Goal: Task Accomplishment & Management: Manage account settings

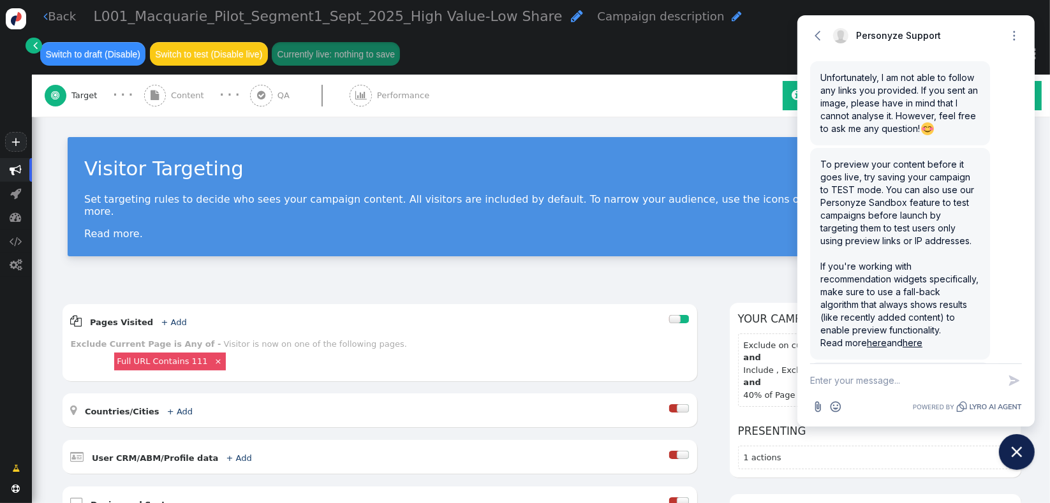
scroll to position [3871, 0]
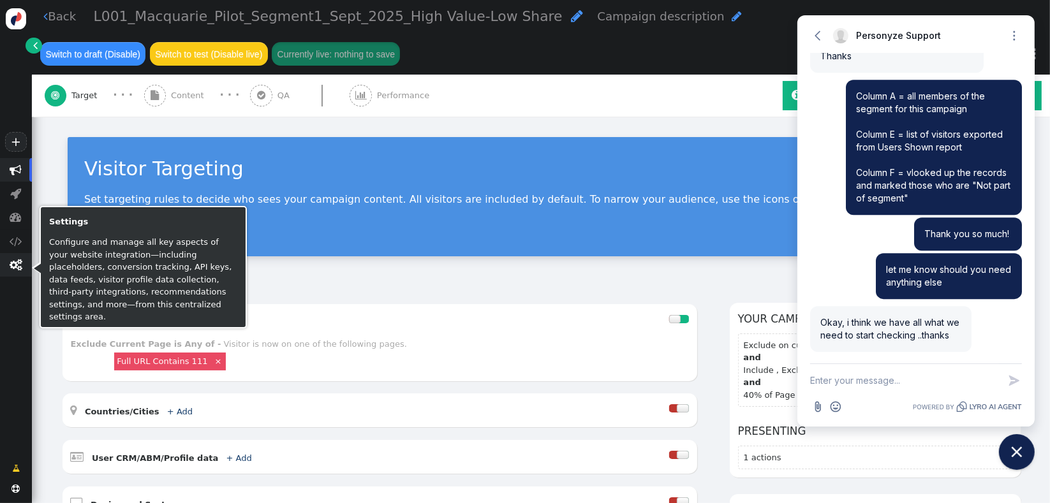
click at [22, 269] on span "" at bounding box center [16, 265] width 13 height 12
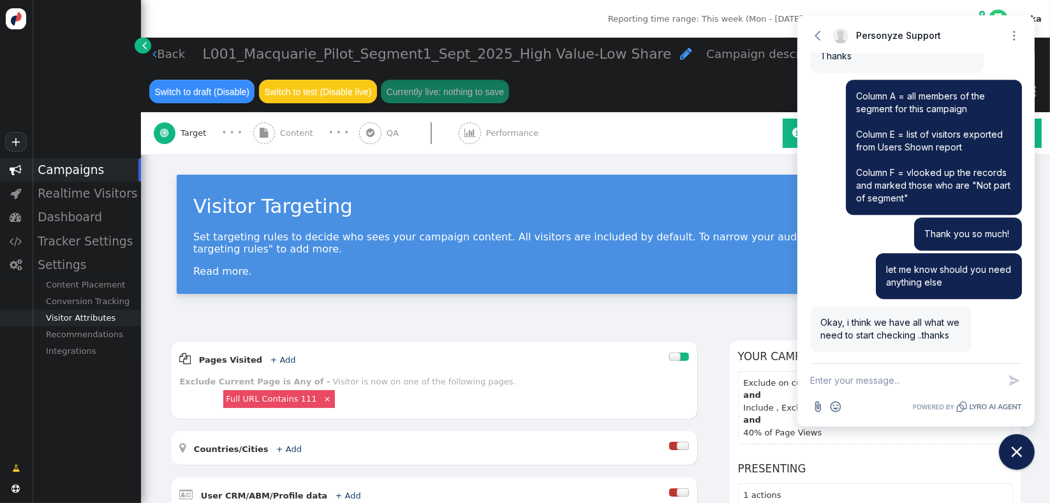
click at [93, 319] on div "Visitor Attributes" at bounding box center [86, 318] width 109 height 17
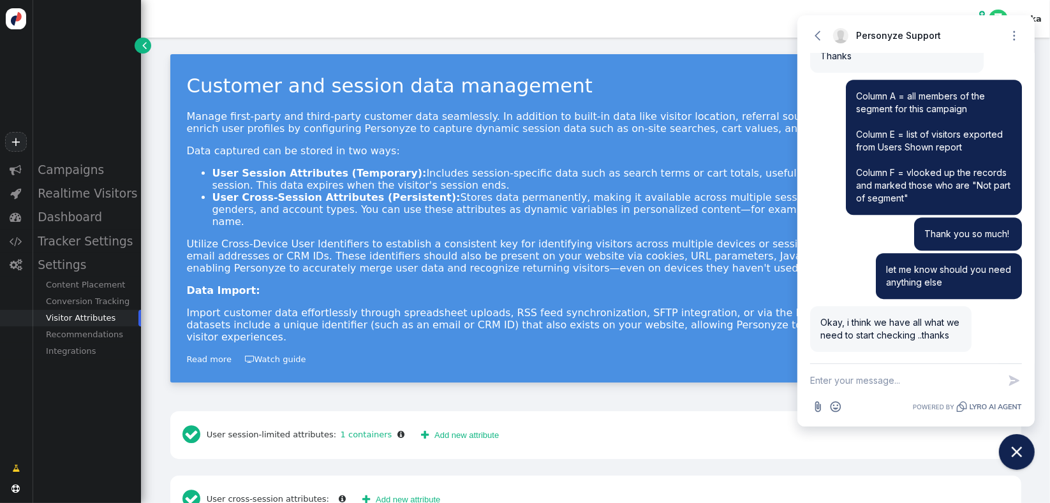
scroll to position [140, 0]
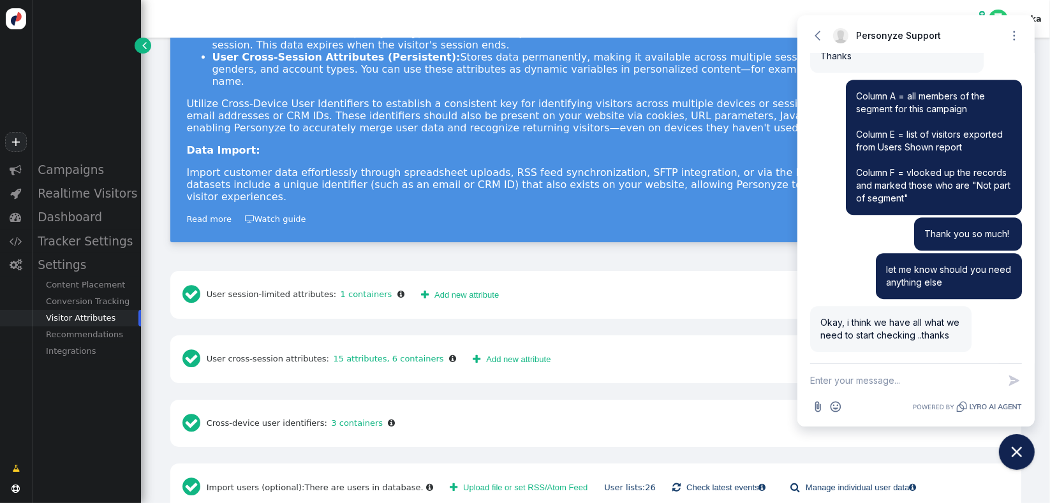
click at [450, 483] on span "" at bounding box center [454, 488] width 8 height 10
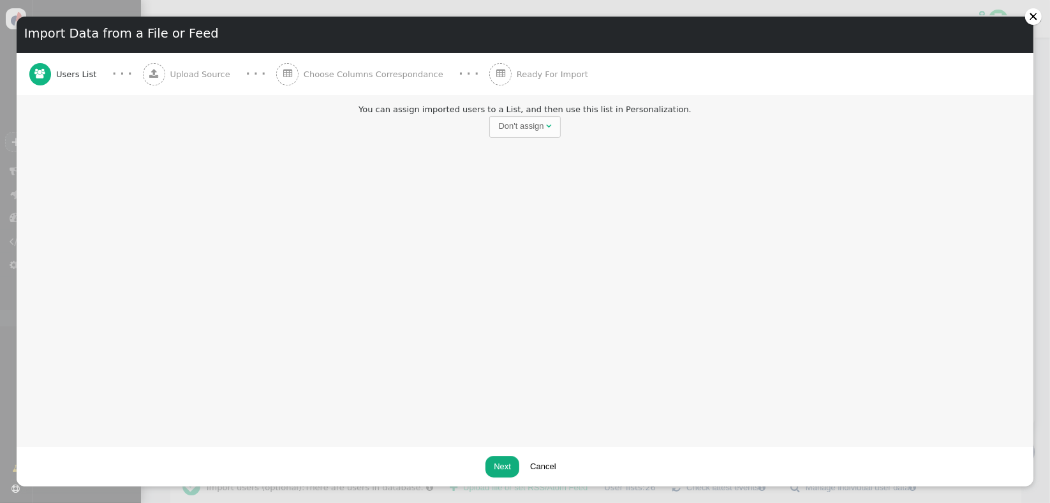
click at [509, 114] on div "You can assign imported users to a List, and then use this list in Personalizat…" at bounding box center [525, 120] width 1001 height 34
click at [512, 120] on span "Don't assign " at bounding box center [524, 127] width 71 height 22
click at [540, 130] on input "text" at bounding box center [597, 127] width 131 height 22
click at [621, 103] on div "You can assign imported users to a List, and then use this list in Personalizat…" at bounding box center [525, 120] width 1001 height 34
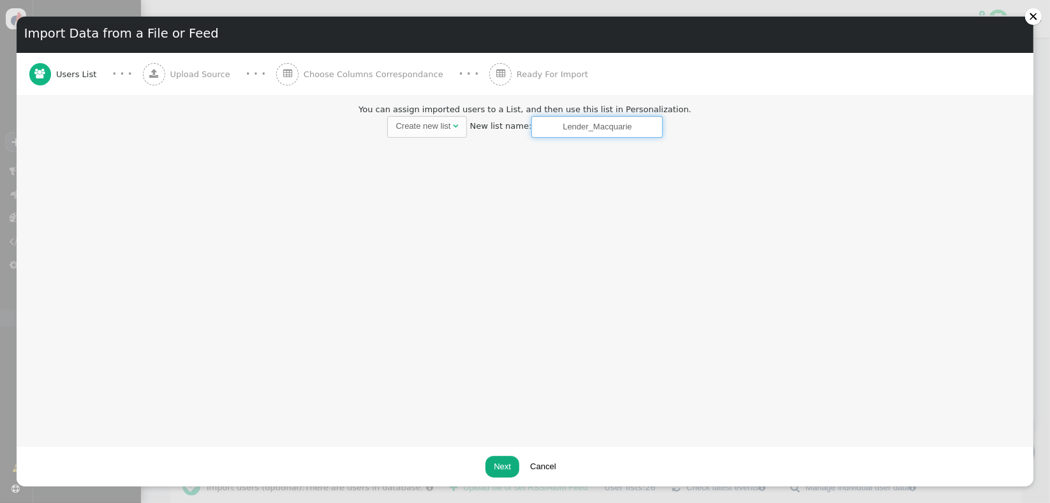
click at [616, 126] on input "Lender_Macquarie" at bounding box center [597, 127] width 131 height 22
paste input "Bank"
type input "Lender_Macquarie-Bank"
click at [570, 253] on div "You can assign imported users to a List, and then use this list in Personalizat…" at bounding box center [525, 271] width 1017 height 352
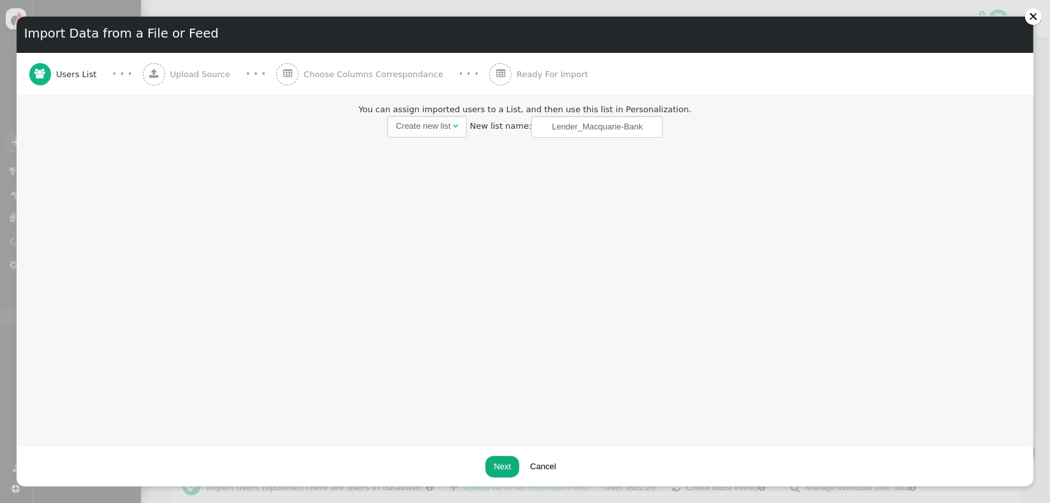
click at [509, 468] on button "Next" at bounding box center [503, 467] width 34 height 22
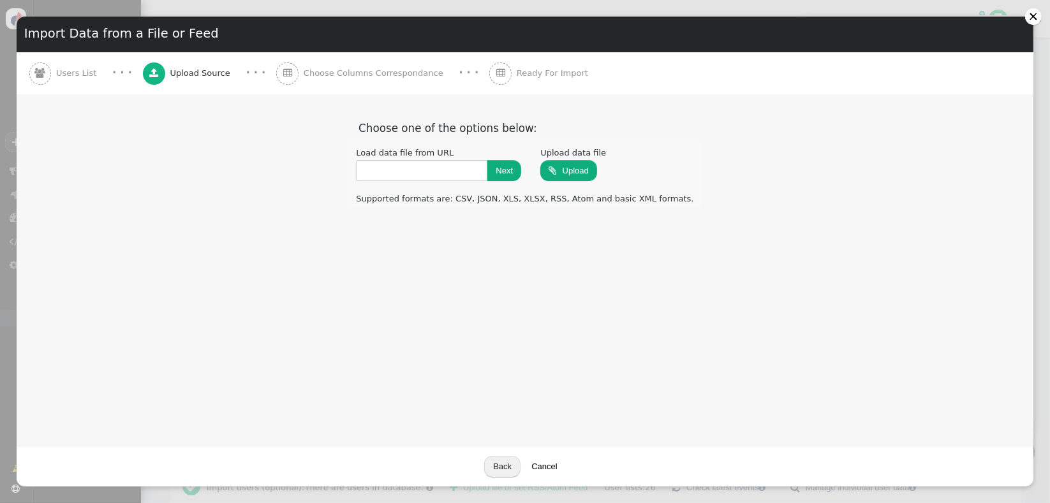
click at [471, 181] on div "Load data file from URL Next" at bounding box center [439, 164] width 182 height 41
click at [476, 164] on input "text" at bounding box center [421, 171] width 131 height 22
click at [497, 239] on div "You can assign imported users to a List, and then use this list in Personalizat…" at bounding box center [525, 270] width 1017 height 352
click at [1035, 15] on div at bounding box center [1033, 16] width 9 height 9
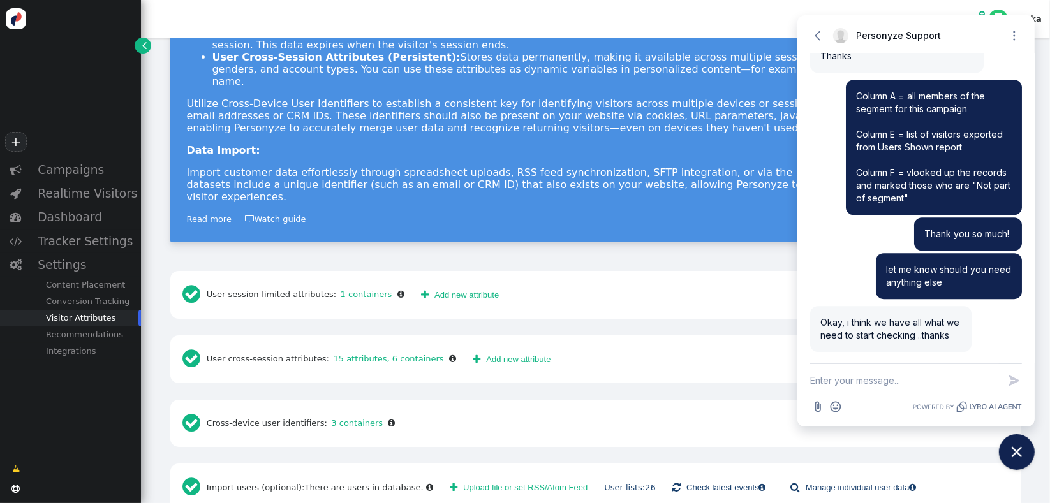
click at [565, 436] on div "Customer and session data management Manage first-party and third-party custome…" at bounding box center [595, 212] width 909 height 631
click at [604, 483] on link "User lists: 26" at bounding box center [630, 488] width 52 height 10
click at [601, 482] on div "User lists: 26" at bounding box center [630, 488] width 60 height 13
click at [604, 483] on link "User lists: 26" at bounding box center [630, 488] width 52 height 10
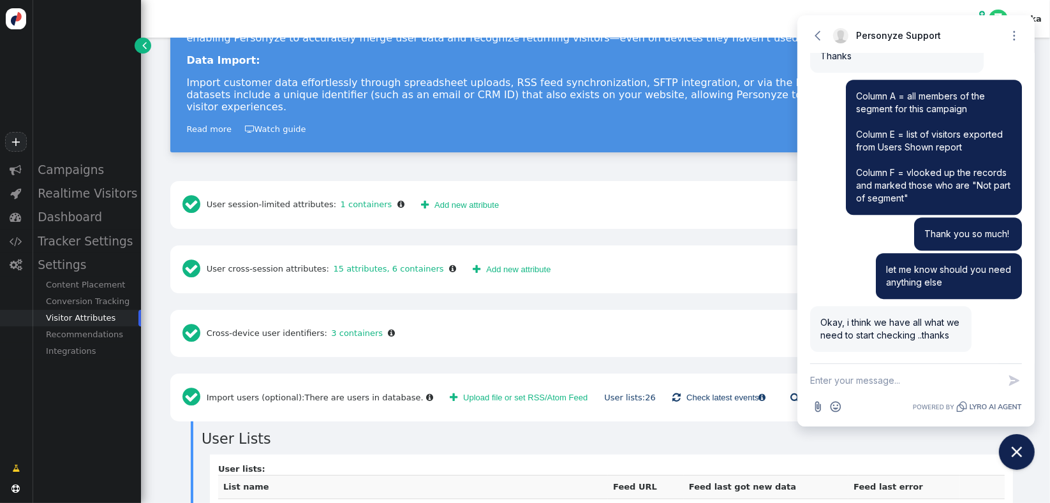
scroll to position [230, 0]
click at [86, 222] on div "Dashboard" at bounding box center [86, 217] width 109 height 24
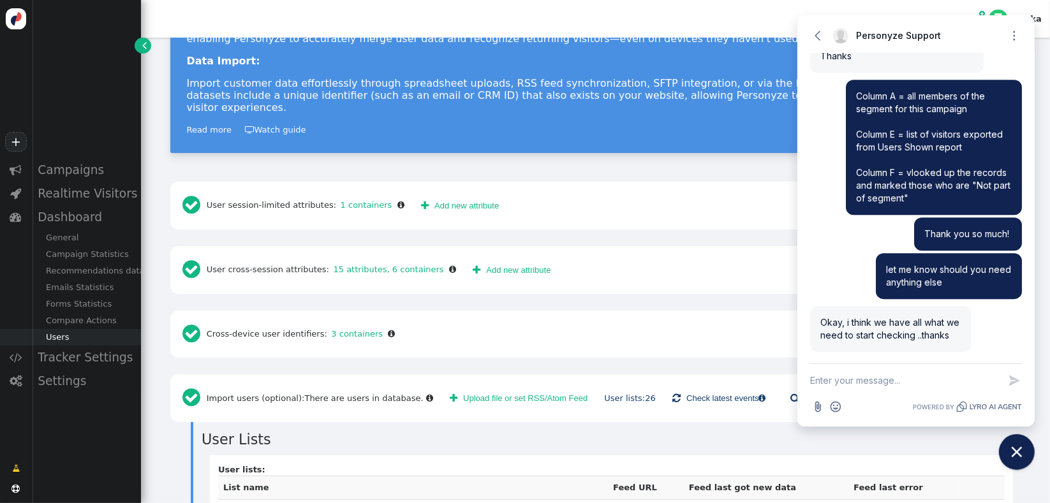
click at [83, 340] on div "Users" at bounding box center [86, 337] width 109 height 17
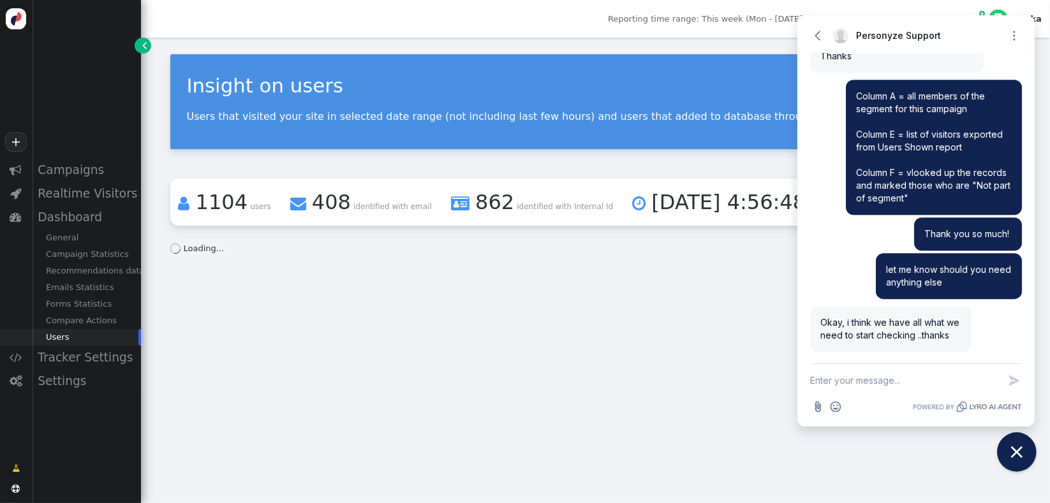
click at [1020, 467] on button "Close chat widget" at bounding box center [1017, 453] width 40 height 40
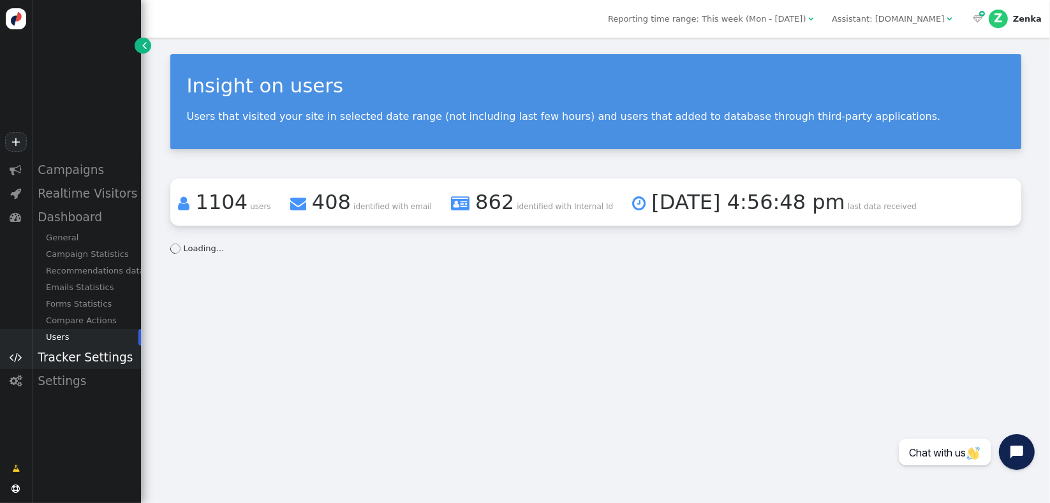
click at [93, 357] on div "Tracker Settings" at bounding box center [86, 358] width 109 height 24
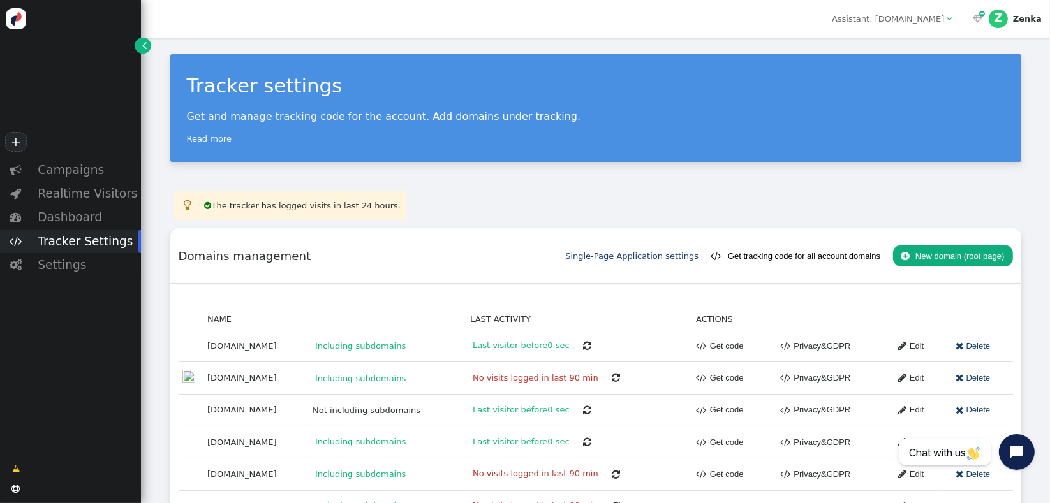
scroll to position [60, 0]
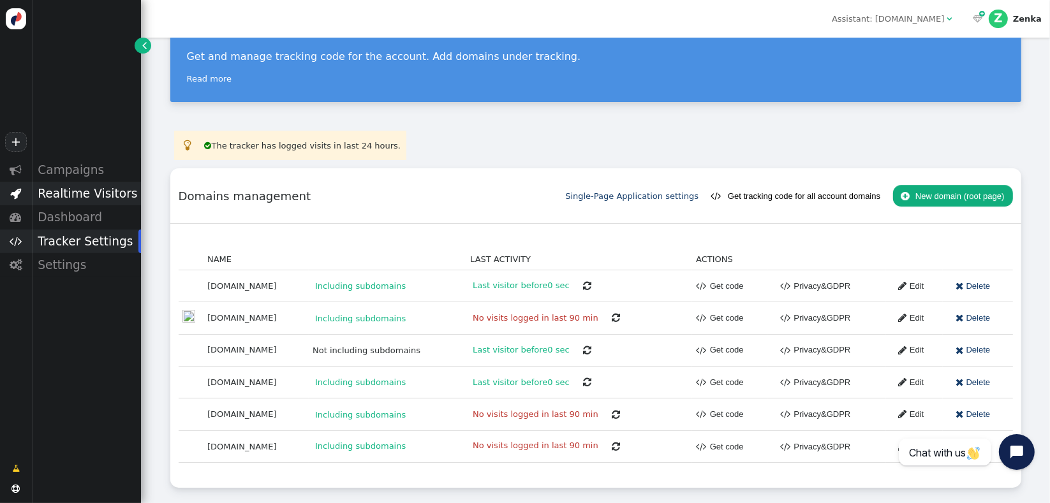
click at [76, 202] on div "Realtime Visitors" at bounding box center [86, 194] width 109 height 24
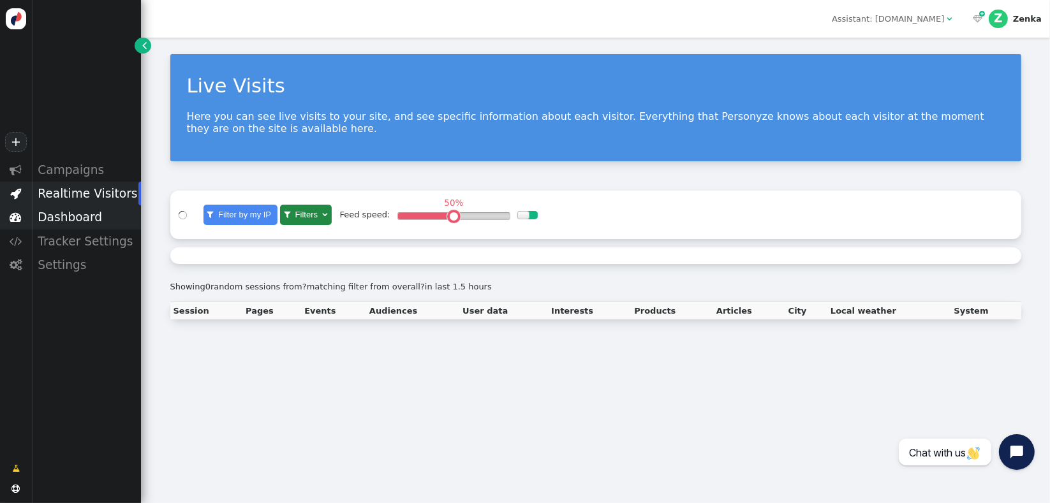
click at [76, 223] on div "Dashboard" at bounding box center [86, 217] width 109 height 24
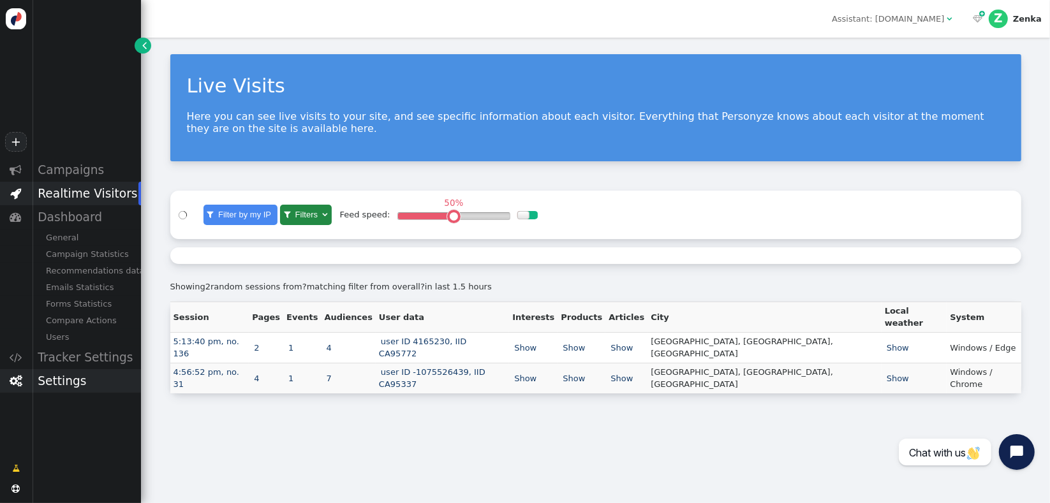
click at [50, 390] on div "Settings" at bounding box center [86, 381] width 109 height 24
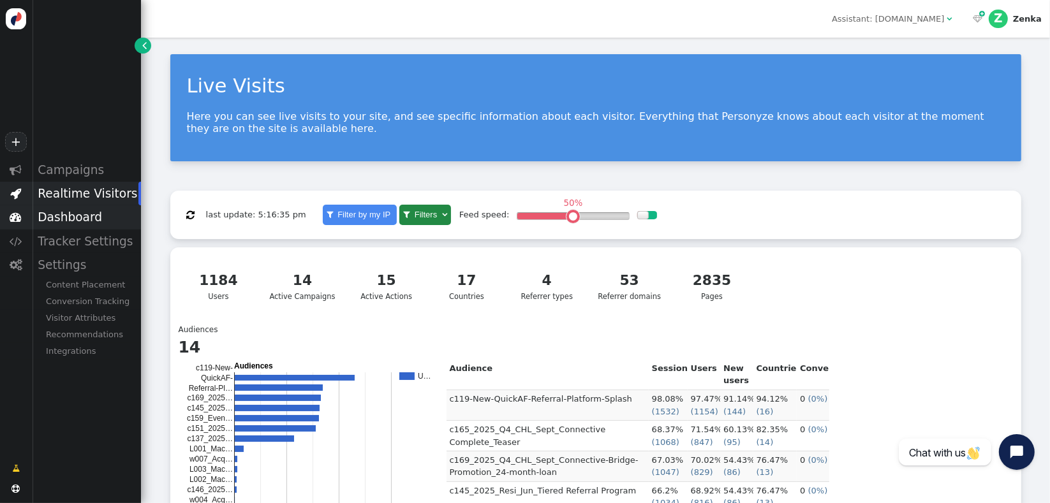
click at [57, 222] on div "Dashboard" at bounding box center [86, 217] width 109 height 24
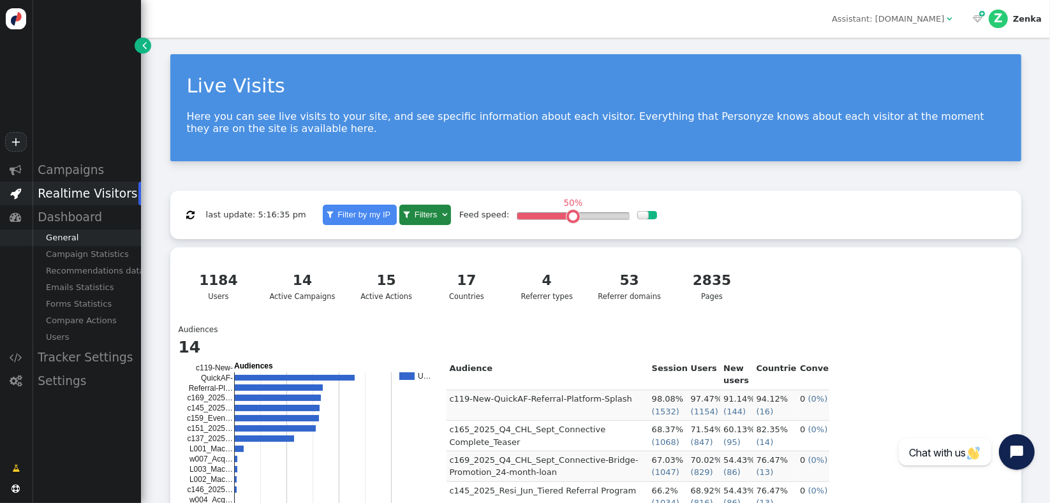
click at [57, 242] on div "General" at bounding box center [86, 238] width 109 height 17
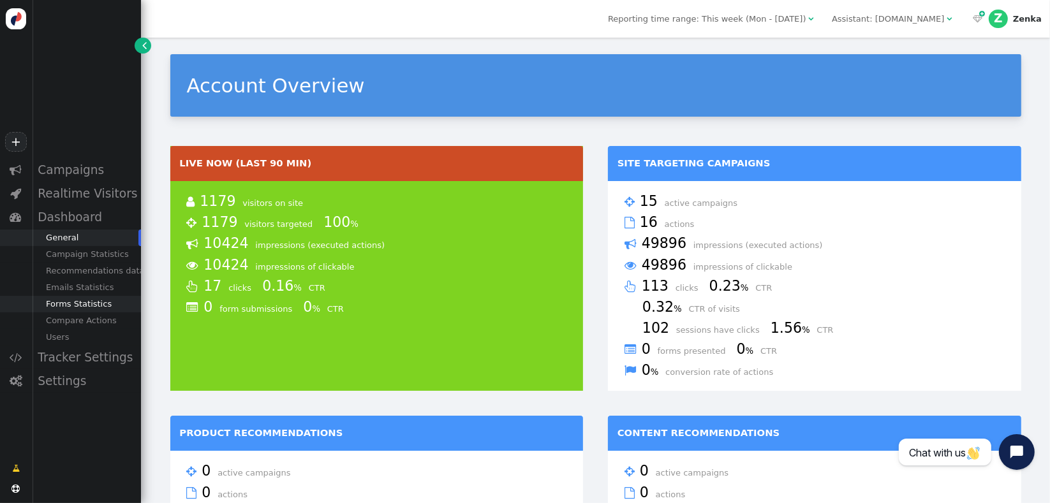
click at [83, 307] on div "Forms Statistics" at bounding box center [86, 304] width 109 height 17
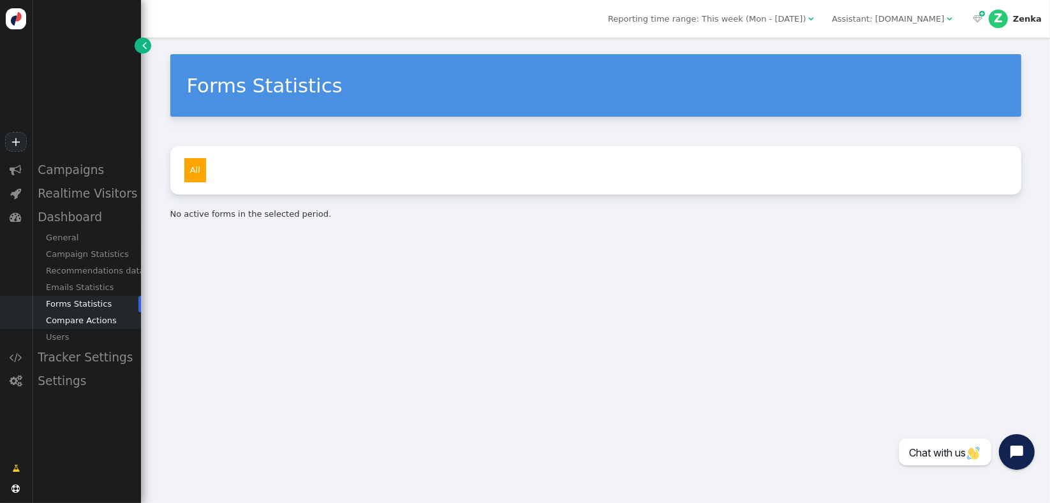
click at [85, 319] on div "Compare Actions" at bounding box center [86, 321] width 109 height 17
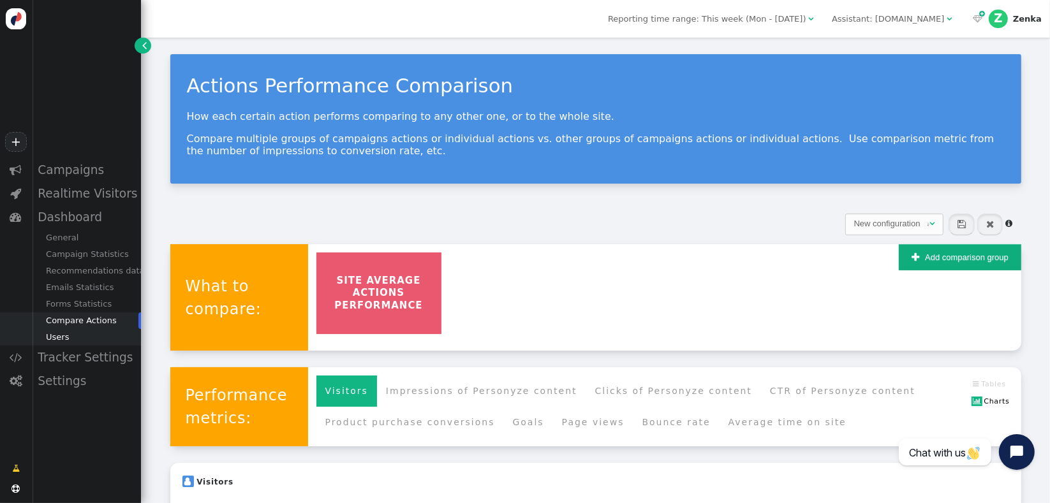
click at [57, 336] on div "Users" at bounding box center [86, 337] width 109 height 17
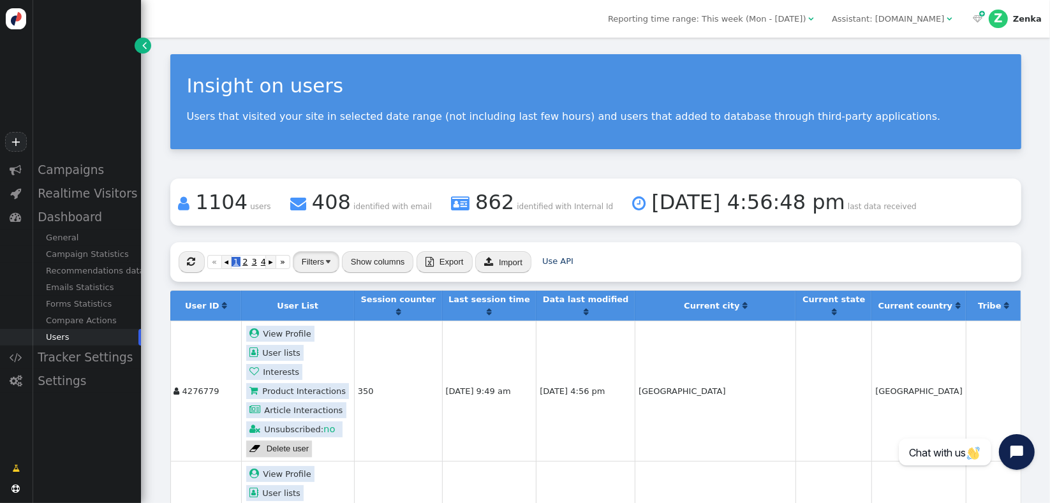
click at [328, 260] on img "button" at bounding box center [328, 261] width 4 height 3
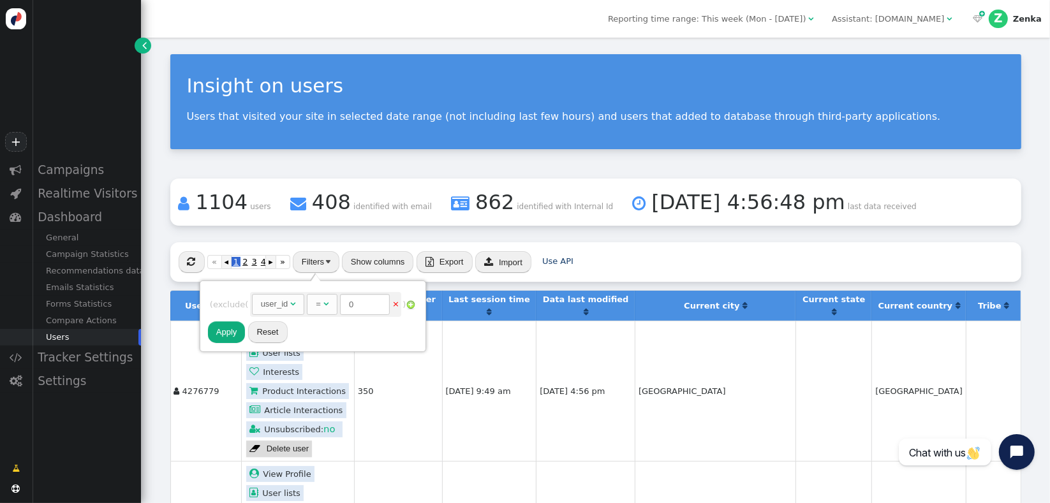
click at [288, 305] on div "user_id" at bounding box center [274, 304] width 27 height 13
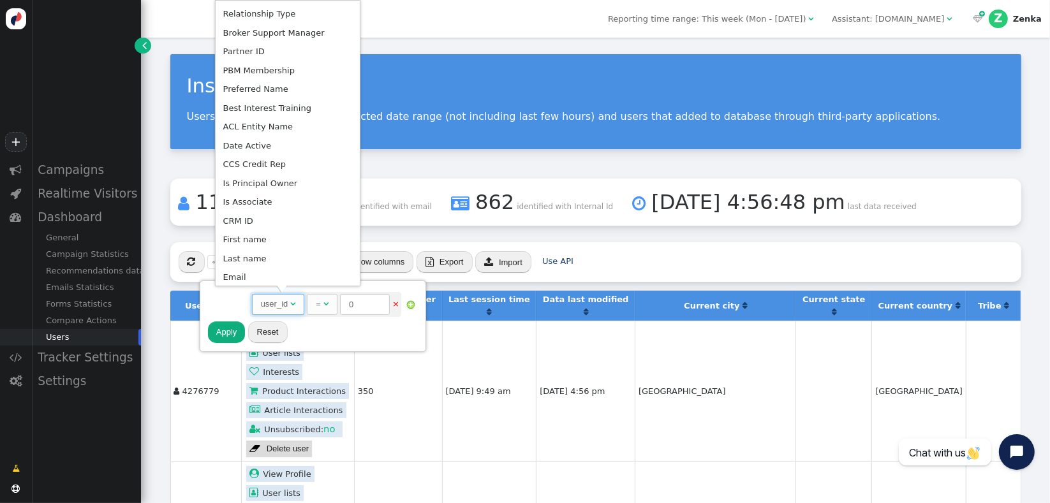
scroll to position [761, 0]
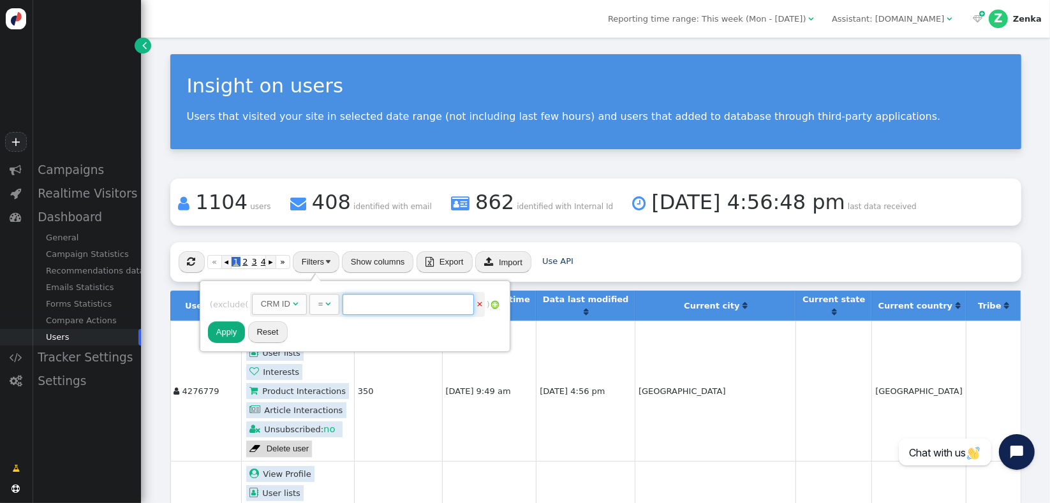
click at [364, 309] on input "text" at bounding box center [408, 305] width 131 height 22
paste input "CA104267"
type input "CA104267"
click at [230, 330] on button "Apply" at bounding box center [227, 333] width 38 height 22
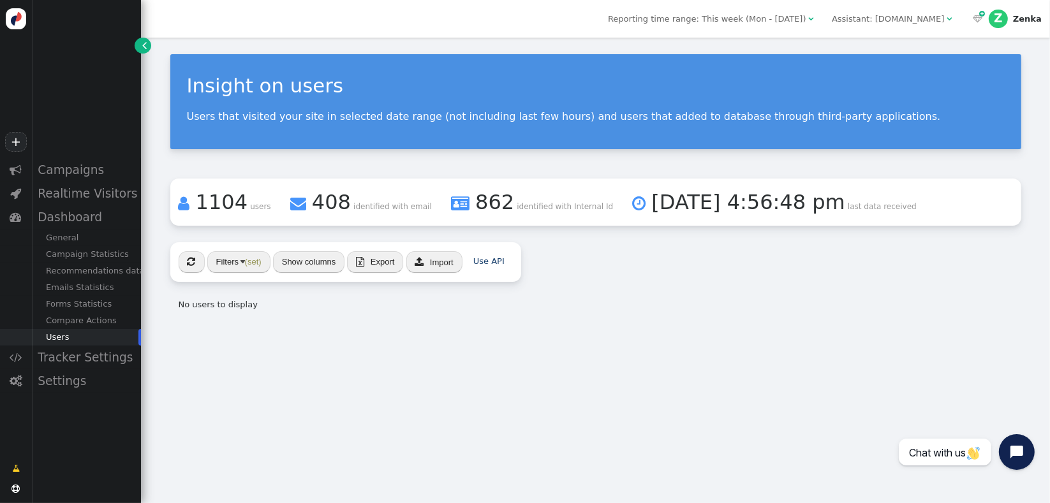
click at [765, 20] on span "Reporting time range: This week (Mon - [DATE])" at bounding box center [707, 19] width 198 height 10
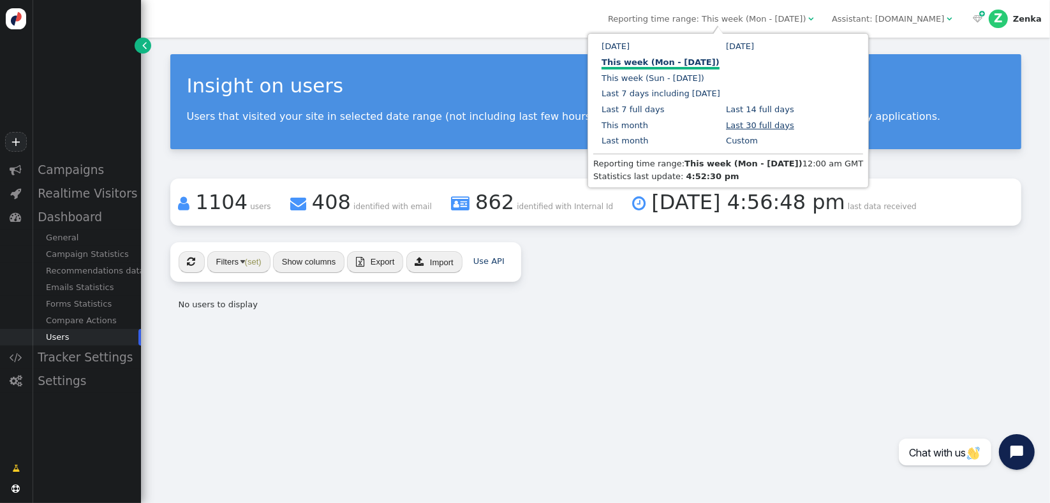
click at [726, 121] on link "Last 30 full days" at bounding box center [760, 126] width 68 height 10
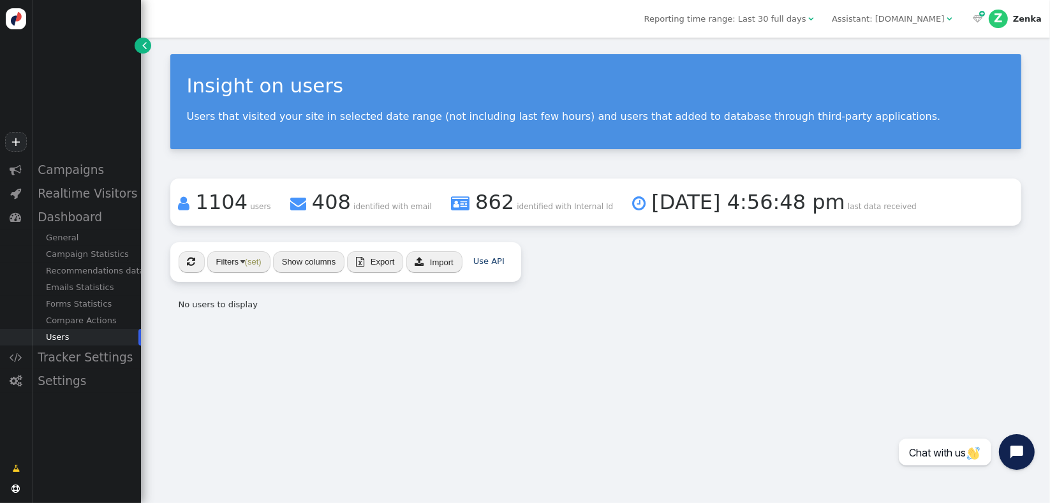
click at [705, 22] on span "Reporting time range: Last 30 full days" at bounding box center [725, 19] width 162 height 10
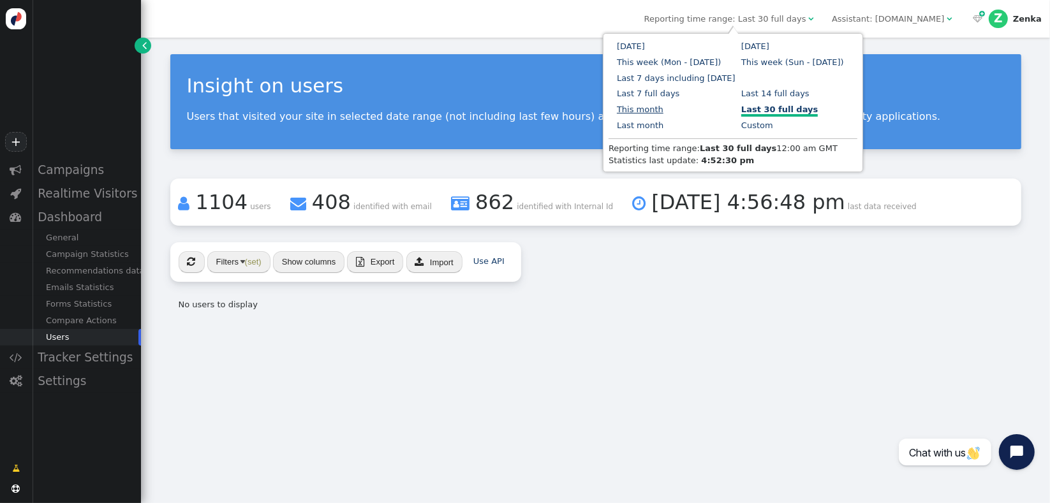
click at [664, 105] on link "This month" at bounding box center [640, 110] width 47 height 10
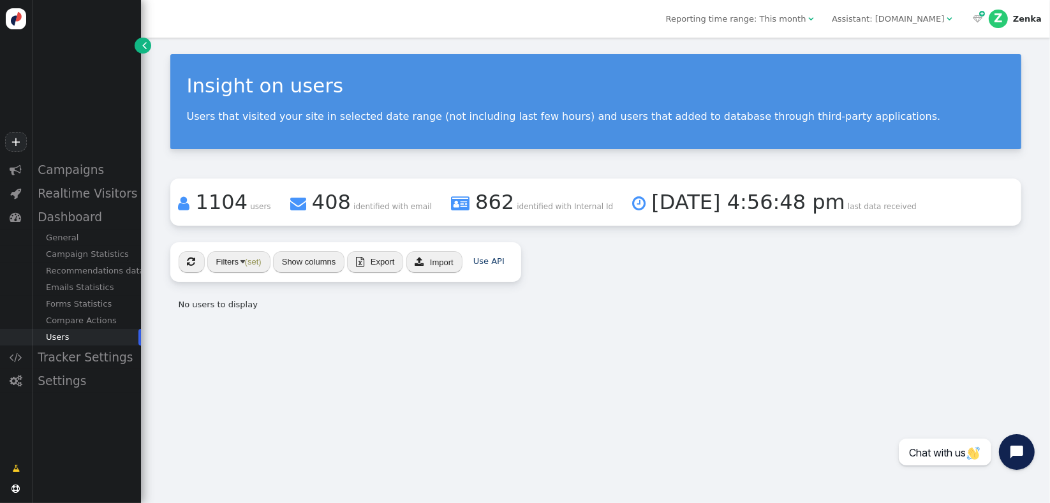
click at [766, 14] on span "Reporting time range: This month" at bounding box center [736, 19] width 140 height 10
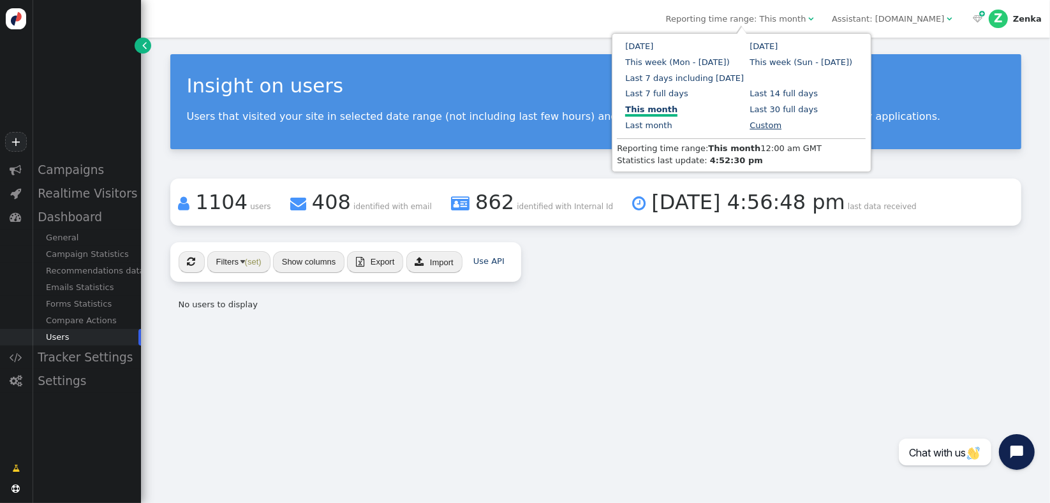
click at [750, 122] on link "Custom" at bounding box center [766, 126] width 32 height 10
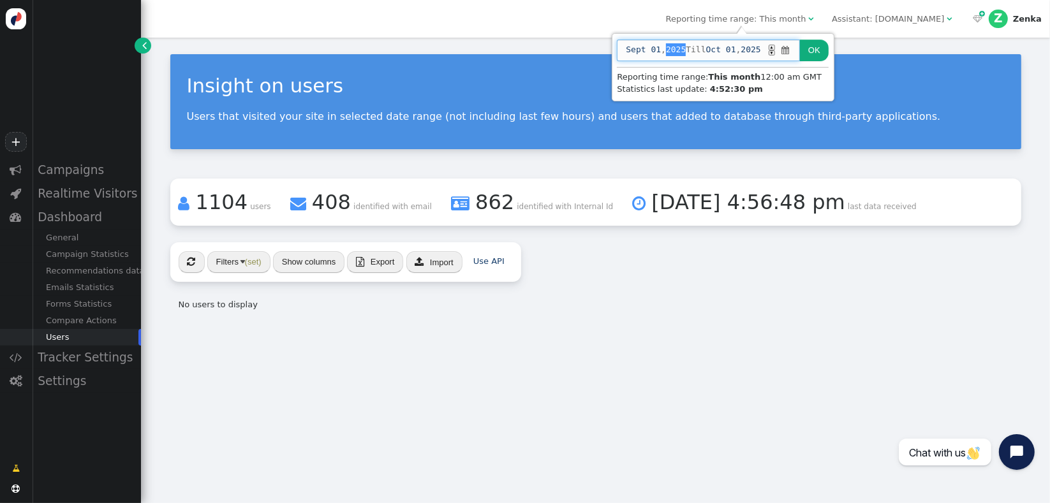
click at [680, 50] on span "2025" at bounding box center [676, 49] width 20 height 13
click at [800, 53] on span "[DATE] Till [DATE] ▲ ▼ " at bounding box center [708, 51] width 183 height 22
click at [813, 53] on button "OK" at bounding box center [814, 51] width 29 height 22
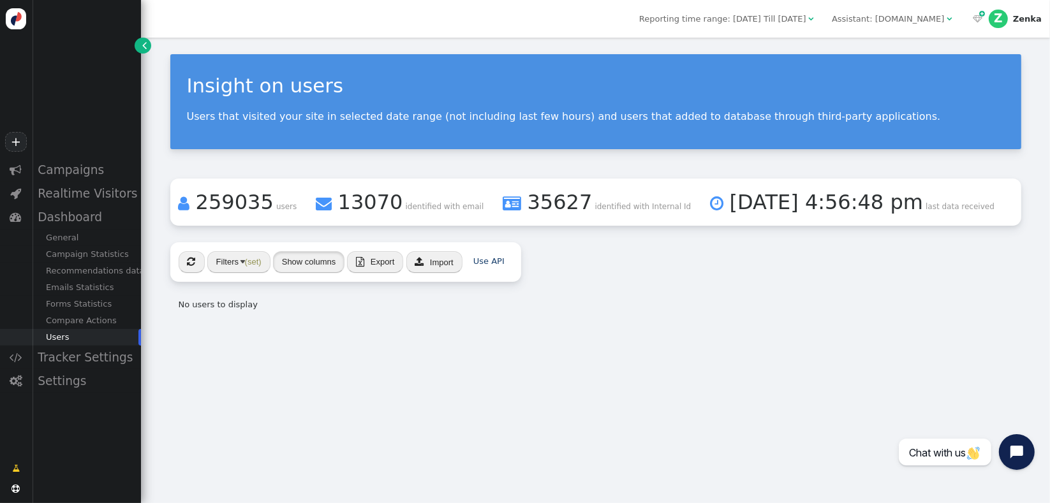
click at [320, 256] on button "Show columns" at bounding box center [309, 262] width 72 height 22
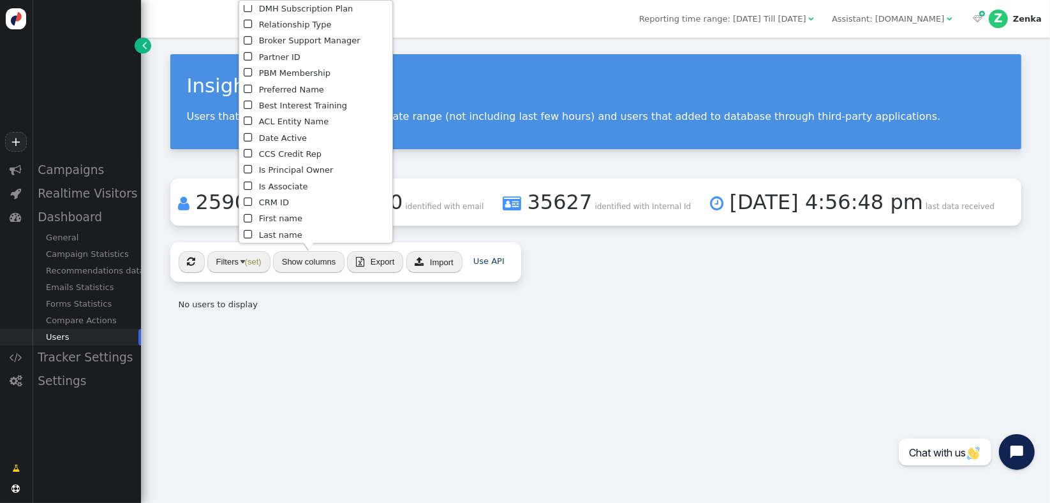
scroll to position [623, 0]
click at [302, 152] on li " First name" at bounding box center [316, 150] width 145 height 16
click at [284, 373] on div "Insight on users Users that visited your site in selected date range (not inclu…" at bounding box center [595, 271] width 909 height 466
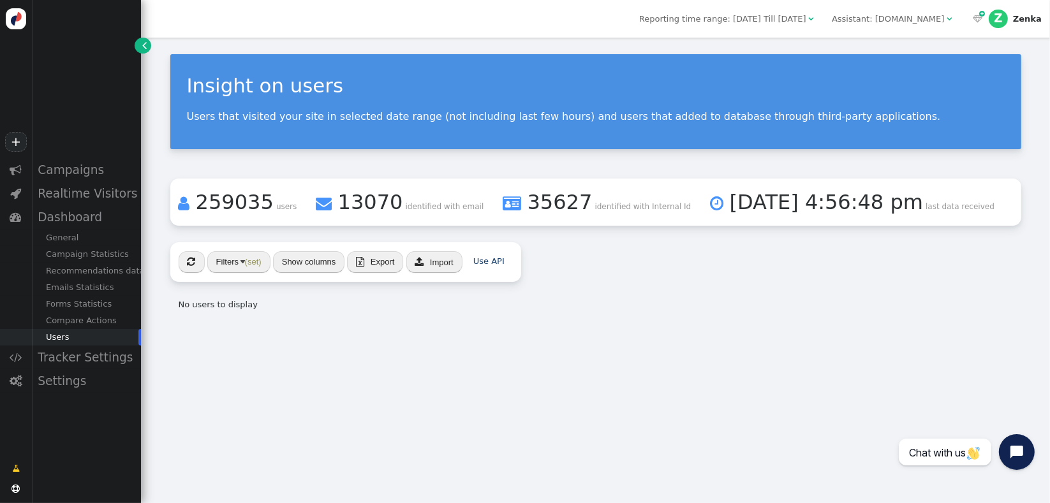
click at [230, 265] on button "Filters (set)" at bounding box center [238, 262] width 63 height 22
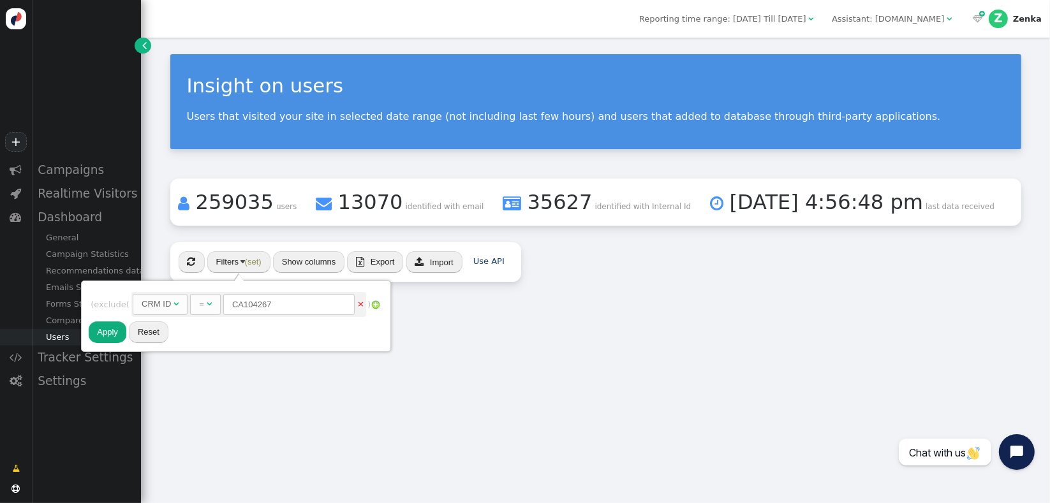
click at [162, 305] on div "CRM ID" at bounding box center [156, 304] width 29 height 13
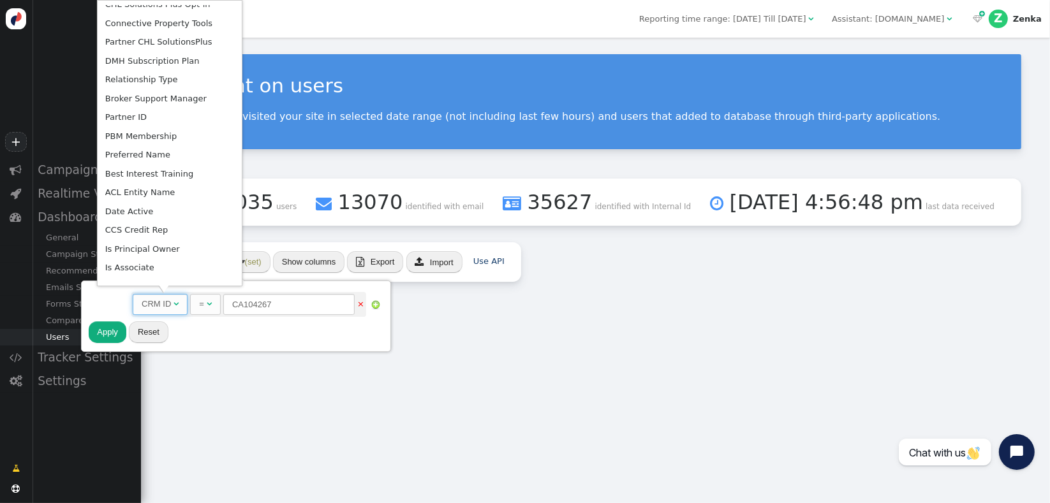
scroll to position [761, 0]
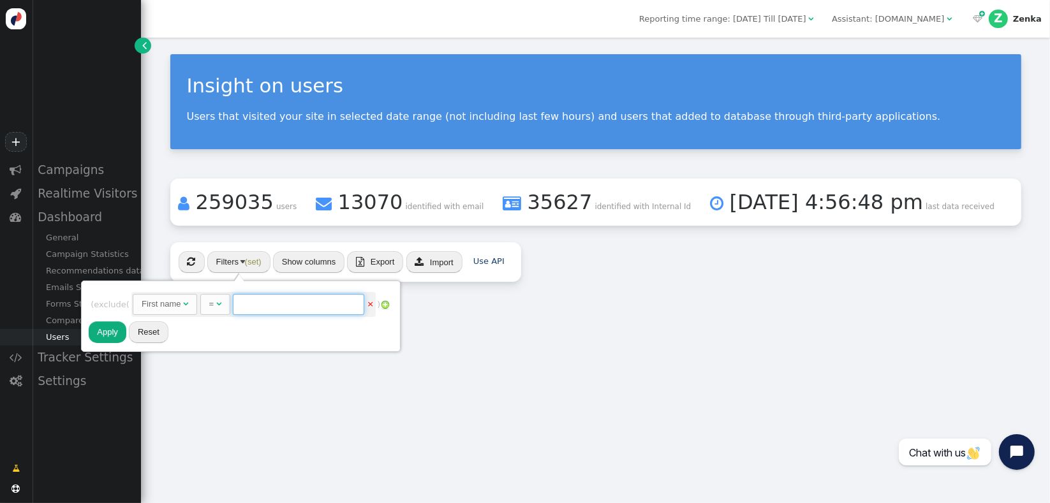
click at [259, 300] on input "text" at bounding box center [298, 305] width 131 height 22
type input "[PERSON_NAME]"
click at [112, 334] on button "Apply" at bounding box center [108, 333] width 38 height 22
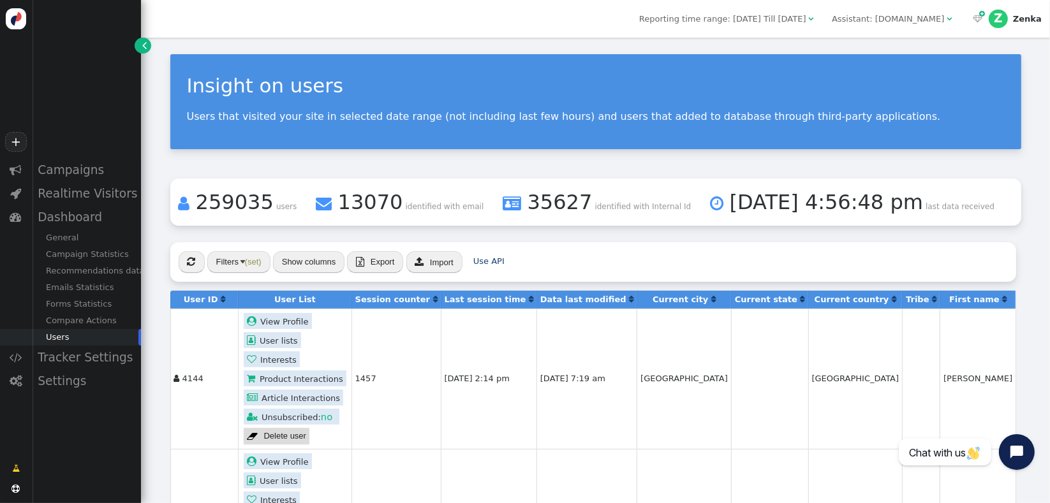
click at [322, 265] on button "Show columns" at bounding box center [309, 262] width 72 height 22
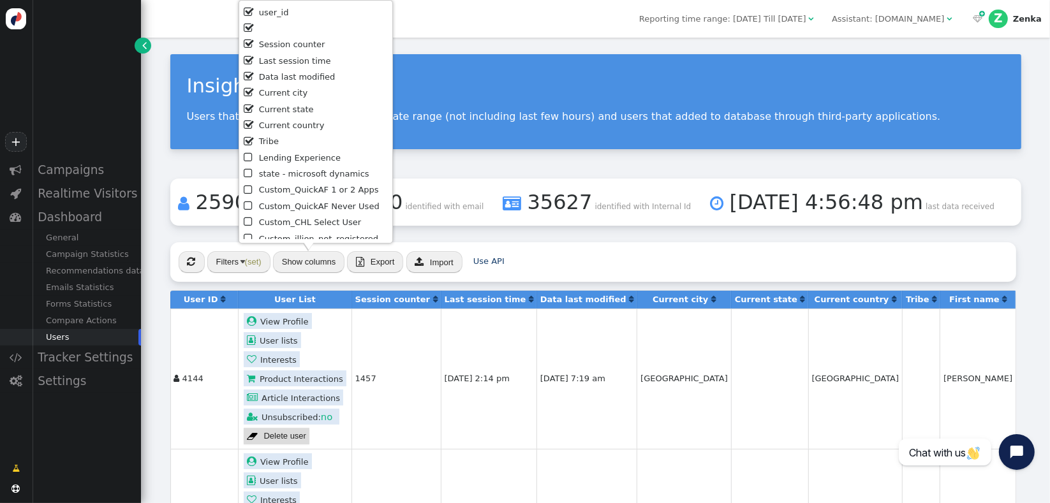
scroll to position [623, 0]
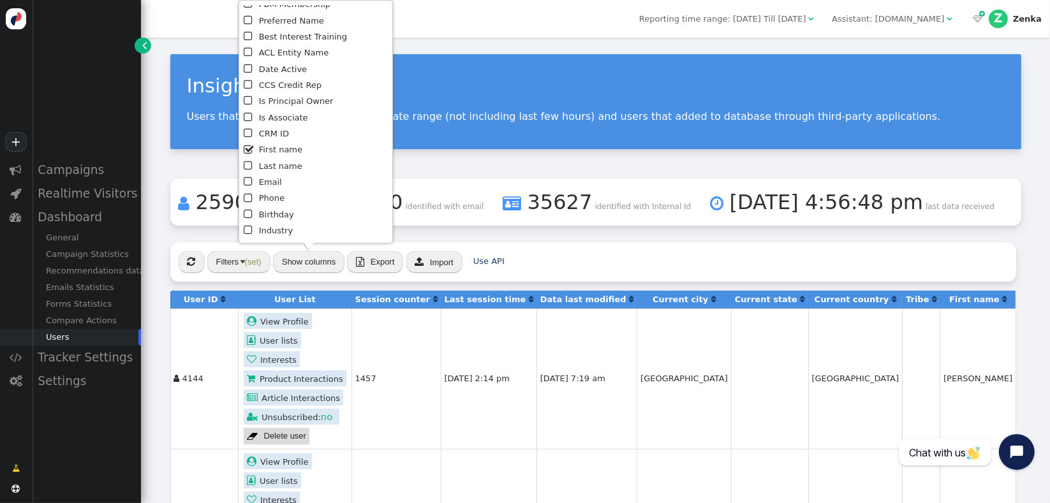
click at [272, 164] on li " Last name" at bounding box center [316, 167] width 145 height 16
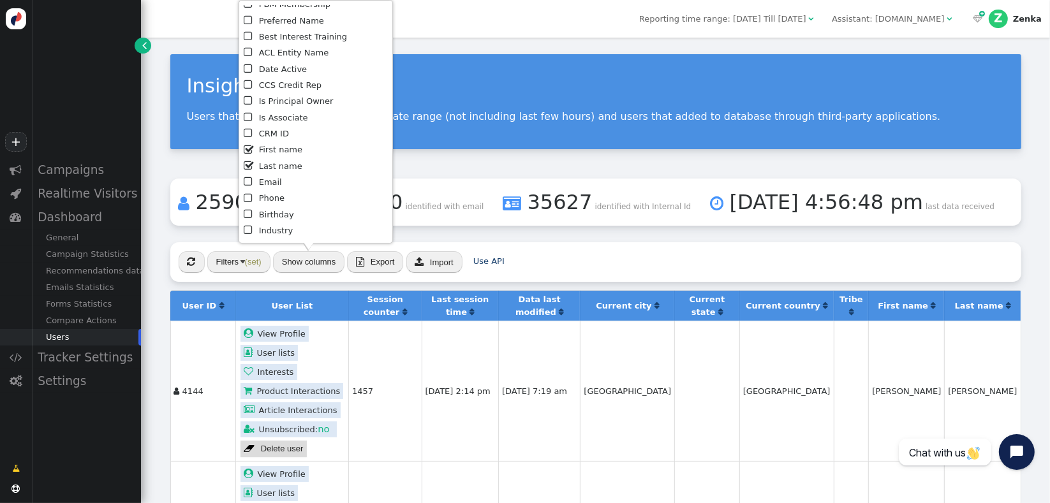
click at [634, 243] on div " « ◂ 1 ▸ » Filters (set) Show columns  Export  Import Use API" at bounding box center [595, 262] width 851 height 40
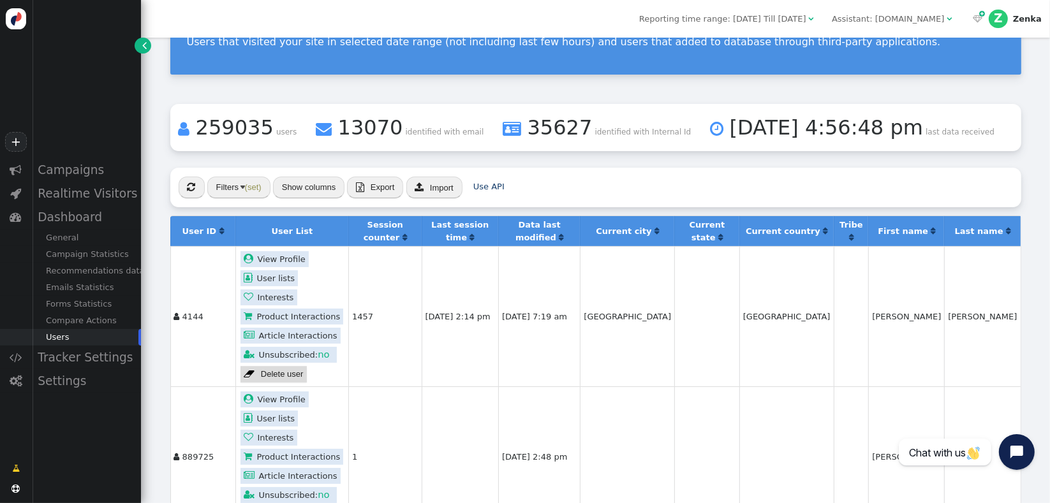
scroll to position [0, 0]
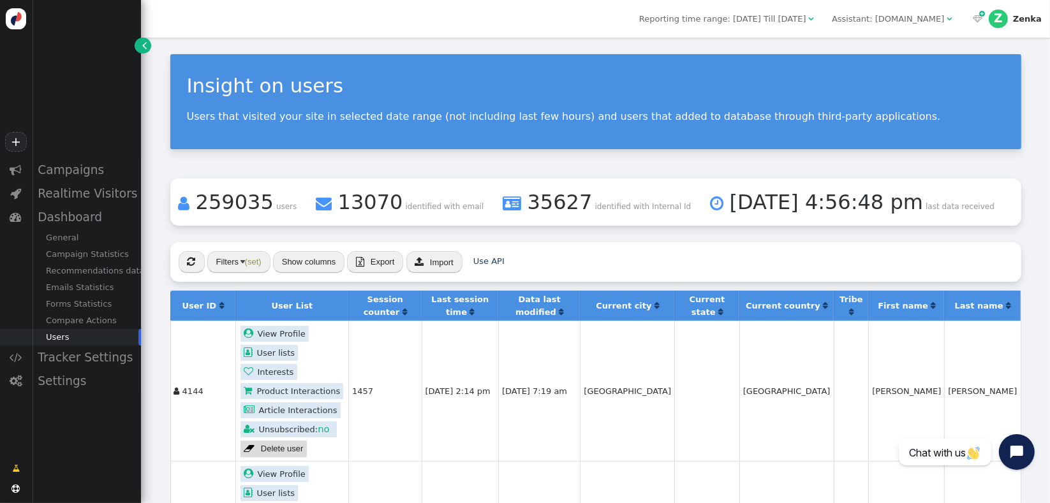
click at [830, 214] on span "[DATE] 4:56:48 pm" at bounding box center [826, 202] width 193 height 24
click at [895, 20] on div "Assistant: [DOMAIN_NAME]" at bounding box center [888, 19] width 112 height 13
click at [1043, 26] on div "  Z Zenka" at bounding box center [1007, 19] width 85 height 38
click at [1032, 17] on div "Zenka" at bounding box center [1027, 19] width 29 height 10
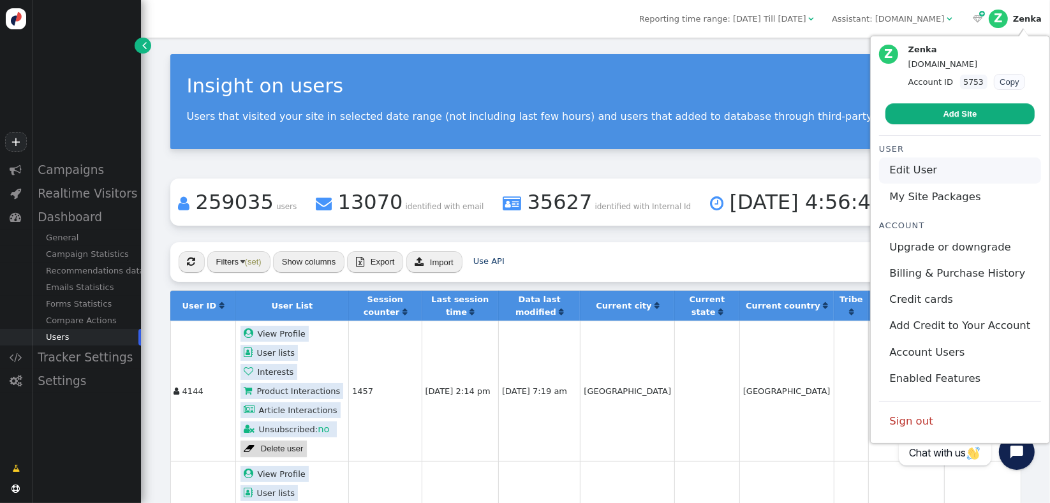
click at [927, 167] on link "Edit User" at bounding box center [960, 171] width 162 height 26
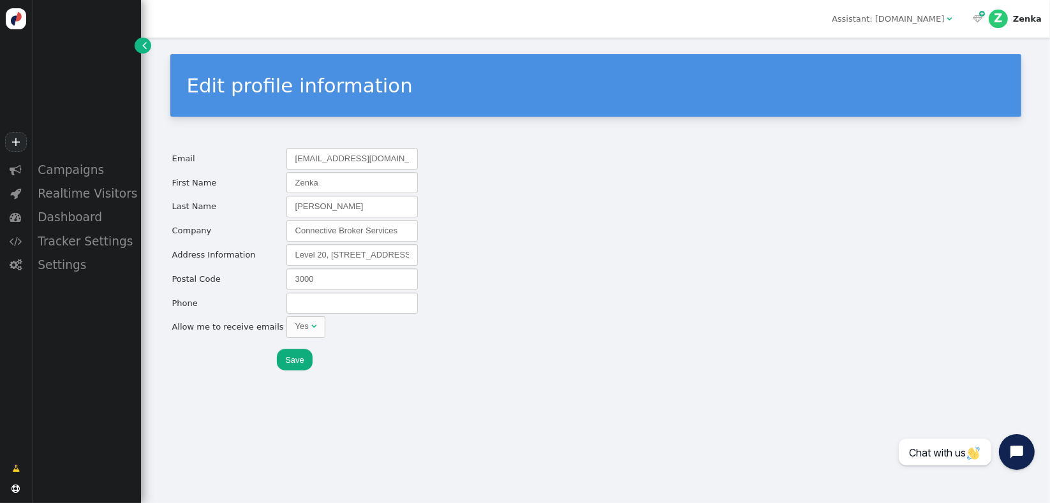
click at [59, 420] on div " Campaigns  Realtime Visitors  Dashboard  Tracker Settings  Settings" at bounding box center [70, 303] width 141 height 290
click at [44, 274] on div "Settings" at bounding box center [86, 265] width 109 height 24
click at [62, 294] on div "Content Placement" at bounding box center [86, 285] width 109 height 17
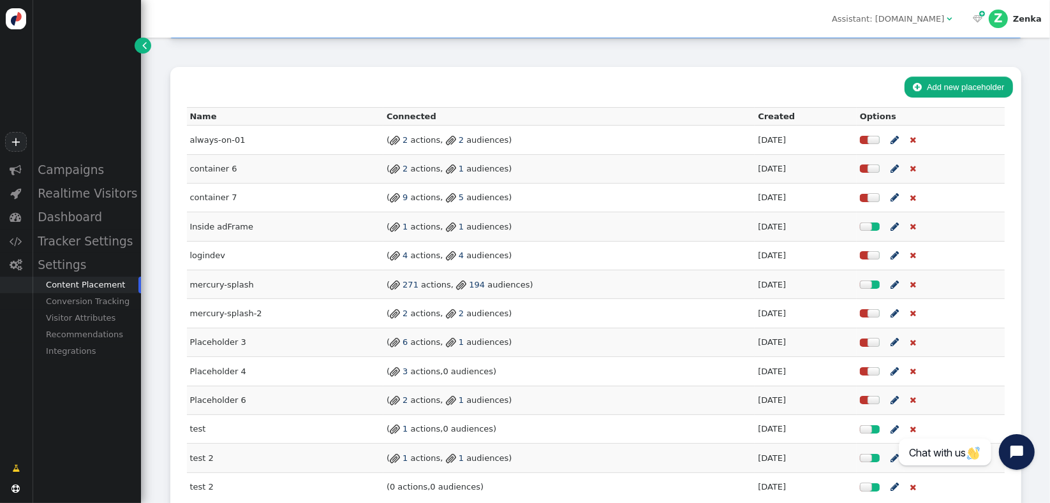
scroll to position [170, 0]
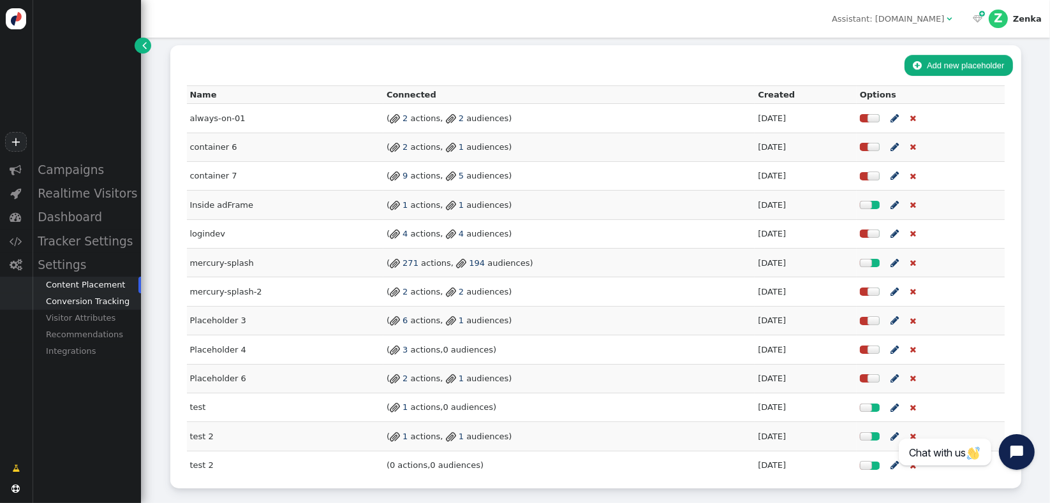
click at [66, 309] on div "Conversion Tracking" at bounding box center [86, 302] width 109 height 17
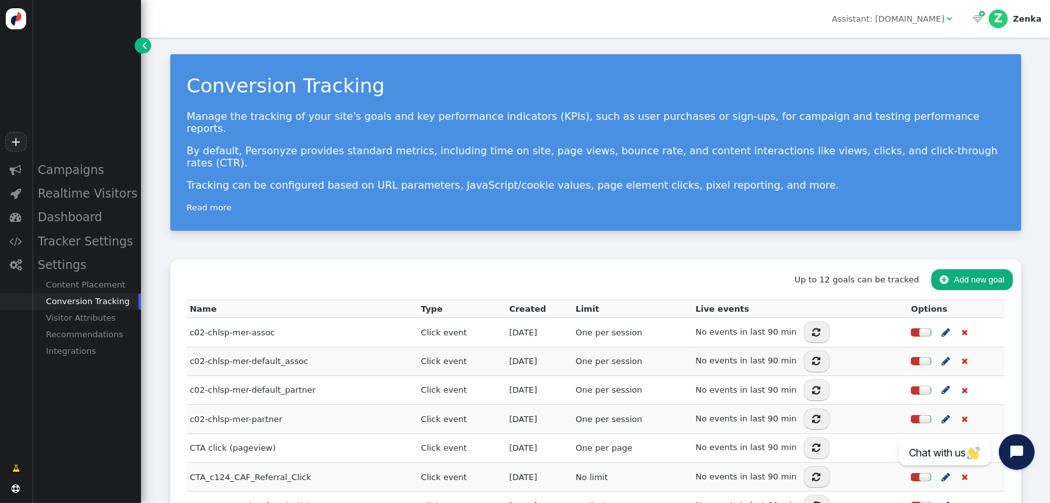
scroll to position [133, 0]
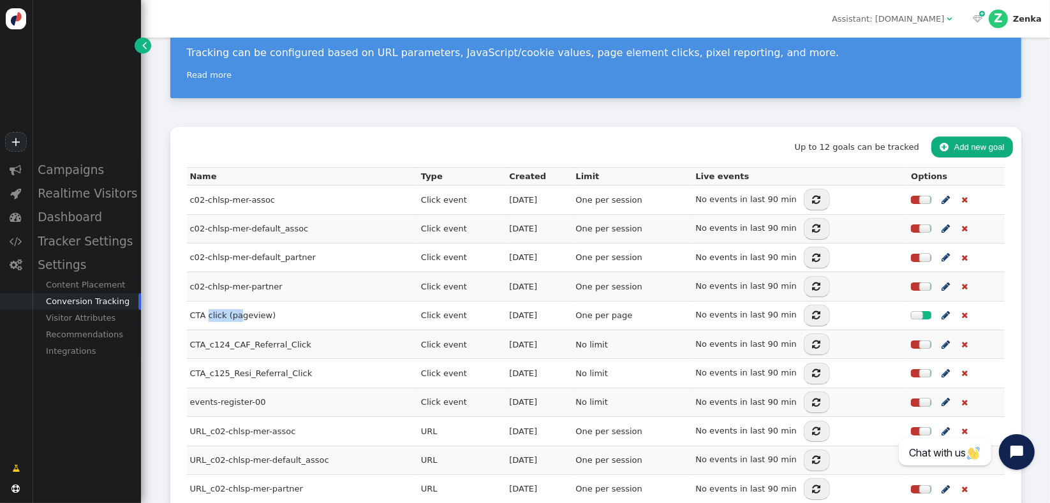
drag, startPoint x: 238, startPoint y: 289, endPoint x: 219, endPoint y: 297, distance: 20.0
click at [205, 301] on td "CTA click (pageview)" at bounding box center [302, 315] width 231 height 29
click at [233, 301] on td "CTA click (pageview)" at bounding box center [302, 315] width 231 height 29
click at [992, 137] on button " Add new goal" at bounding box center [972, 148] width 81 height 22
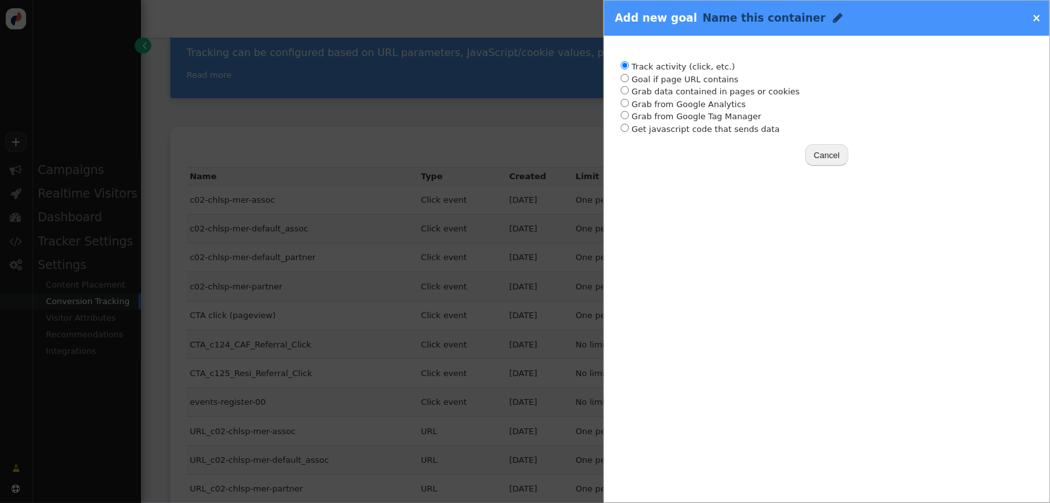
radio input "true"
click at [687, 68] on li "Track activity (click, etc.)" at bounding box center [827, 67] width 412 height 13
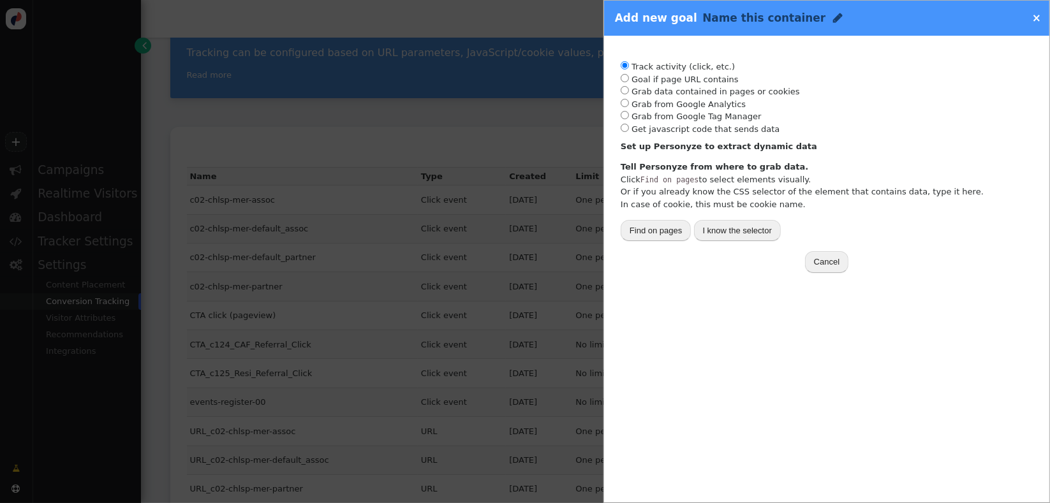
click at [670, 235] on button "Find on pages" at bounding box center [656, 231] width 70 height 22
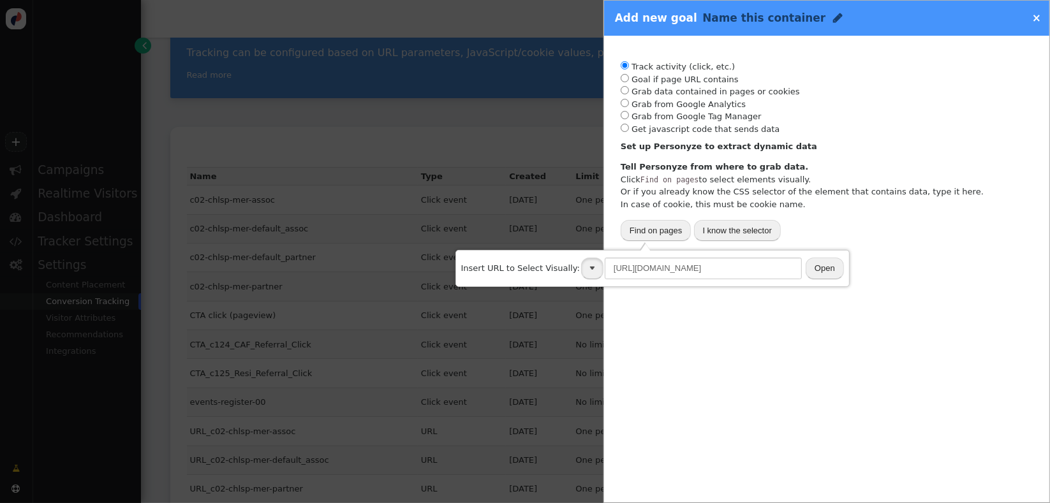
click at [581, 266] on button "button" at bounding box center [592, 269] width 22 height 22
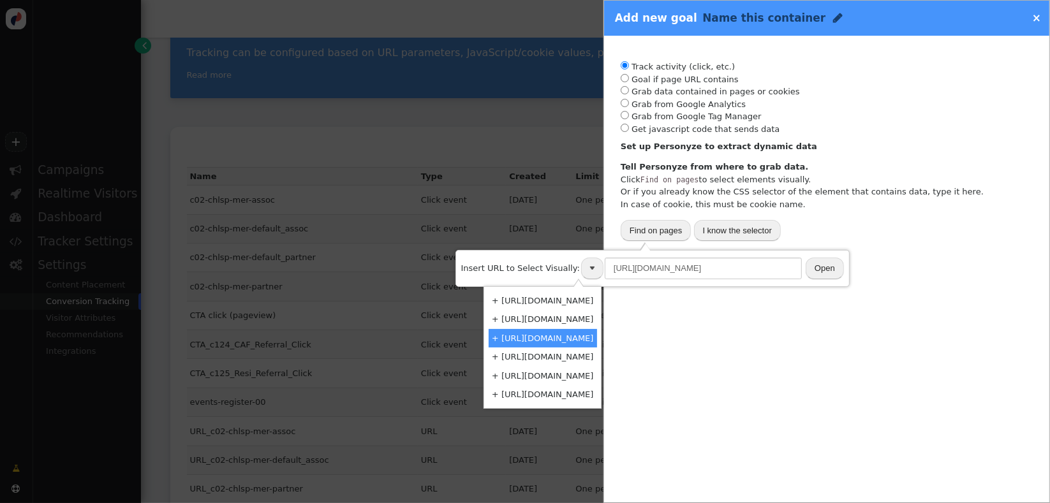
click at [561, 342] on td "+ [URL][DOMAIN_NAME]" at bounding box center [543, 338] width 108 height 19
type input "[URL][DOMAIN_NAME]"
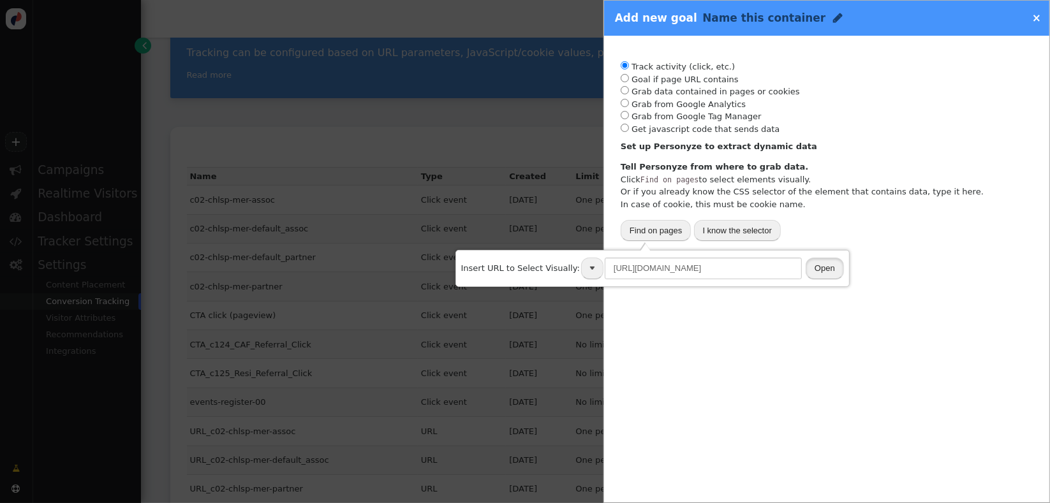
click at [807, 271] on button "Open" at bounding box center [825, 269] width 38 height 22
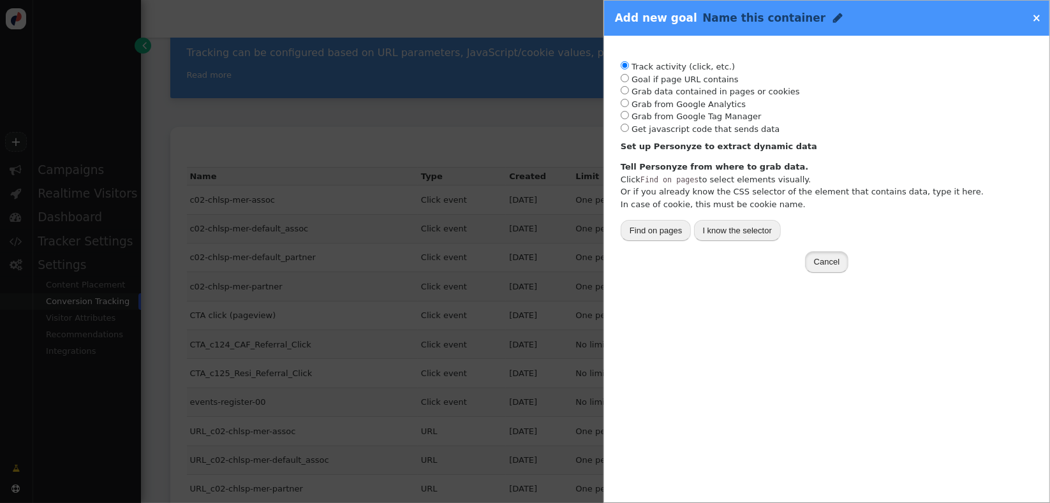
click at [833, 265] on button "Cancel" at bounding box center [826, 262] width 43 height 22
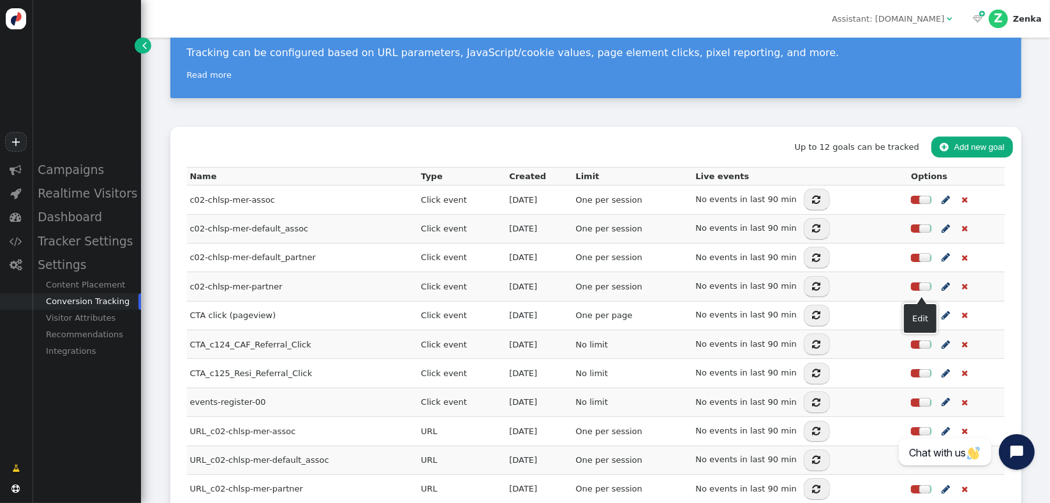
click at [942, 308] on span "" at bounding box center [946, 315] width 8 height 15
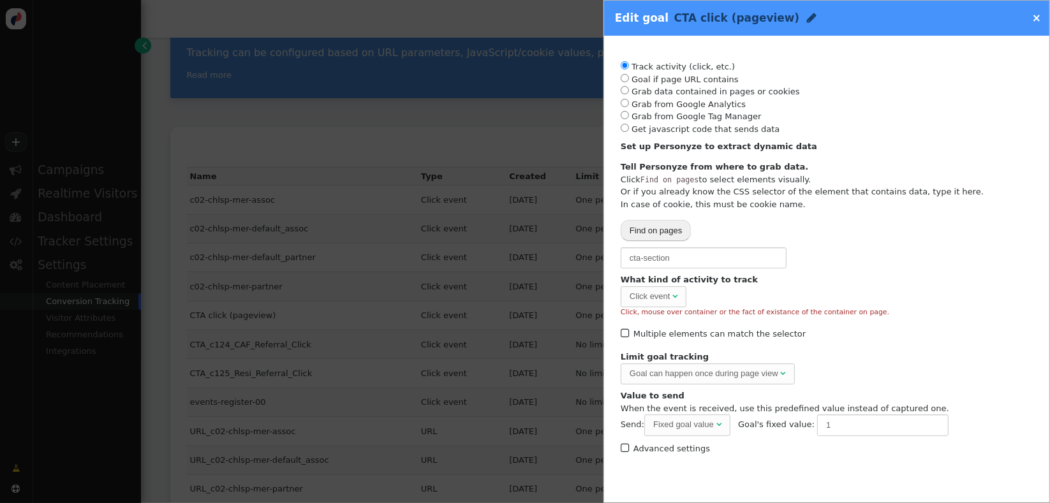
click at [520, 58] on div at bounding box center [525, 251] width 1050 height 503
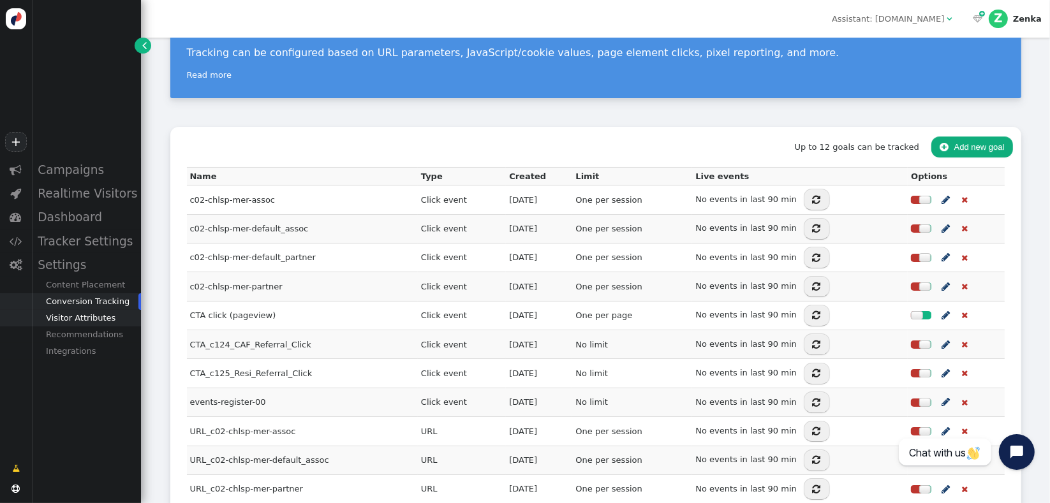
click at [88, 324] on div "Visitor Attributes" at bounding box center [86, 318] width 109 height 17
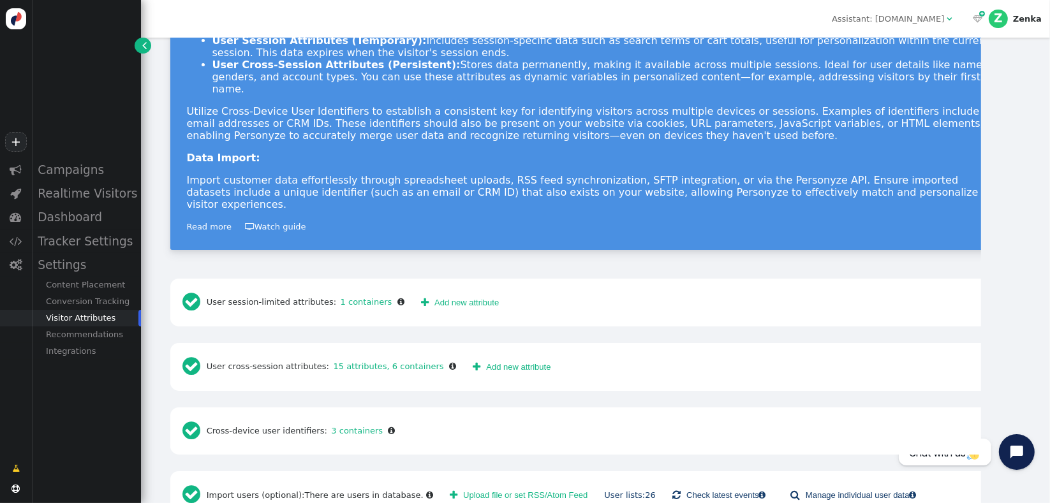
scroll to position [100, 0]
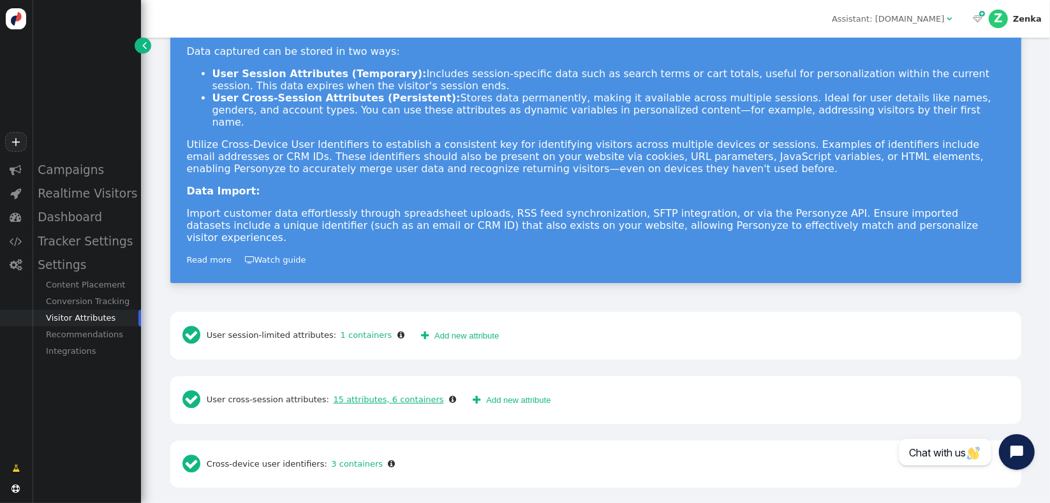
click at [354, 395] on link "15 attributes, 6 containers" at bounding box center [386, 400] width 115 height 10
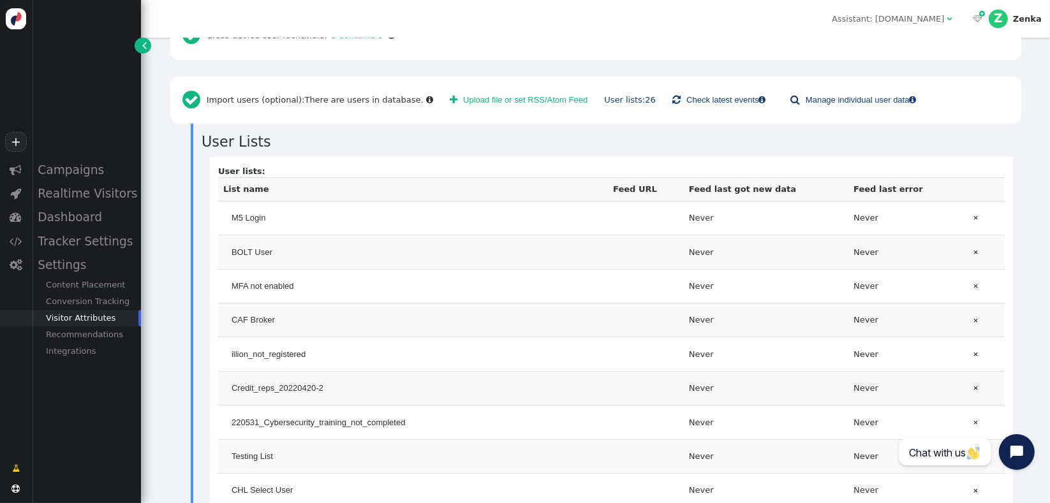
scroll to position [960, 0]
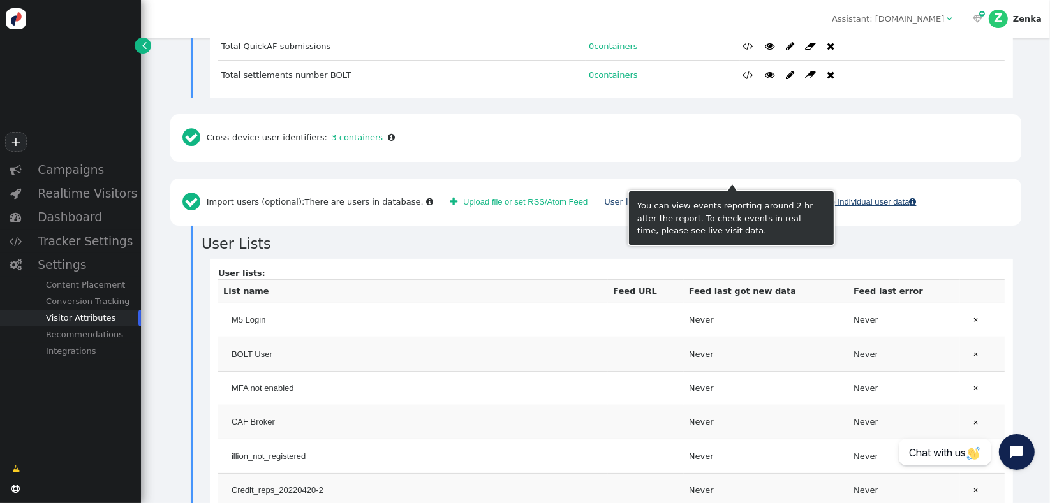
click at [805, 191] on link " Manage individual user data " at bounding box center [854, 202] width 142 height 22
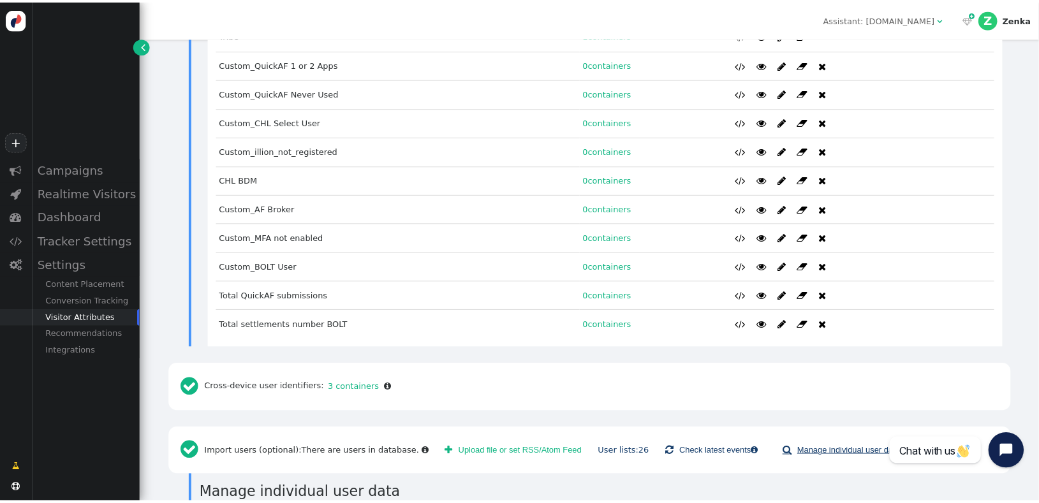
scroll to position [737, 0]
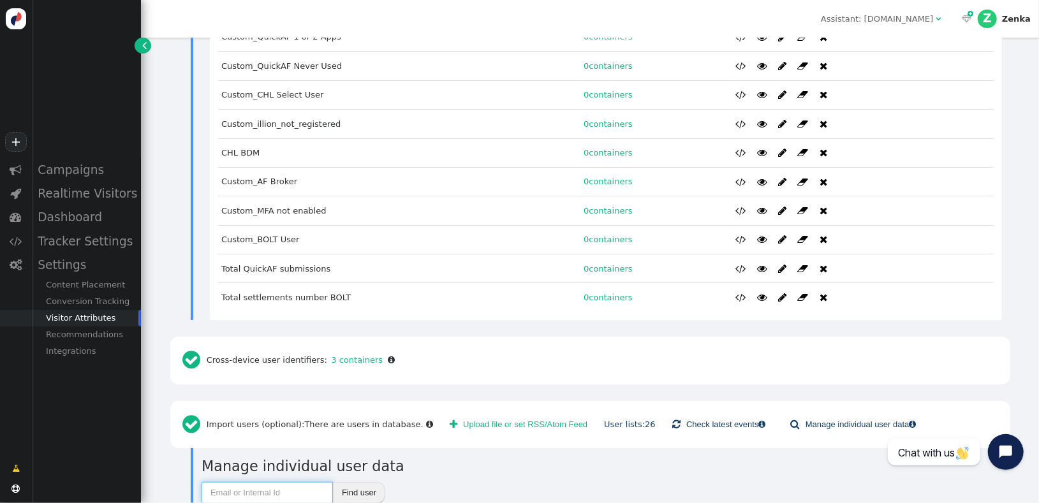
click at [276, 482] on input "text" at bounding box center [267, 493] width 131 height 22
paste input "[PERSON_NAME]"
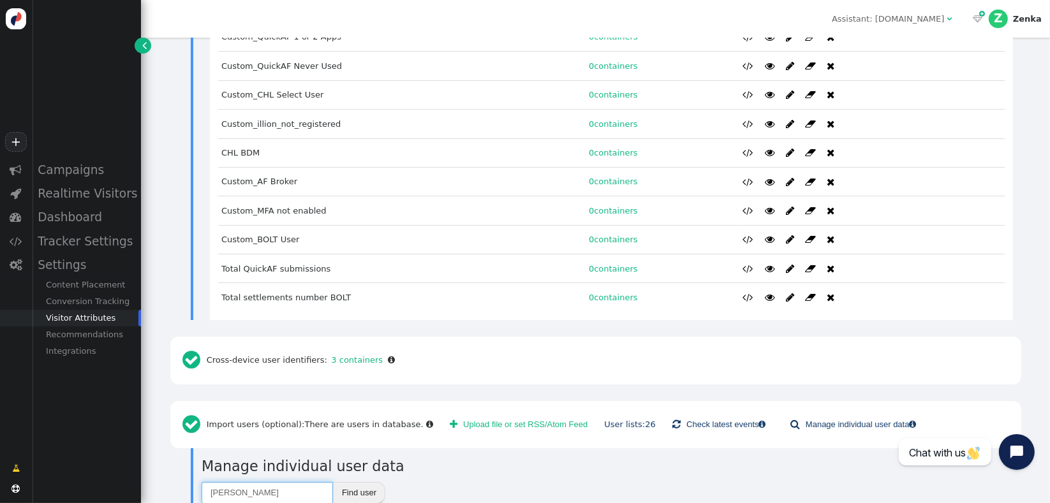
type input "[PERSON_NAME]"
click at [358, 482] on button "Find user" at bounding box center [359, 493] width 52 height 22
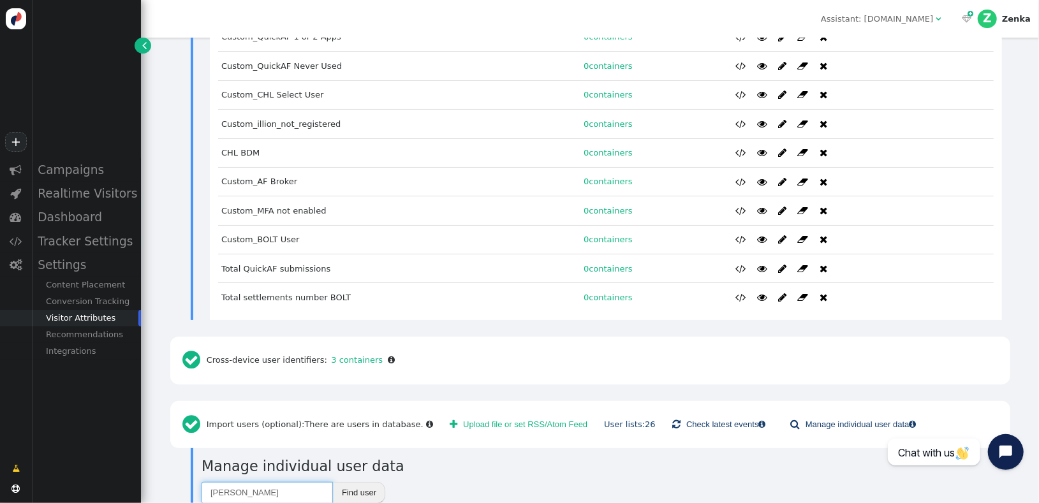
click at [276, 482] on input "[PERSON_NAME]" at bounding box center [267, 493] width 131 height 22
paste input "CA104267"
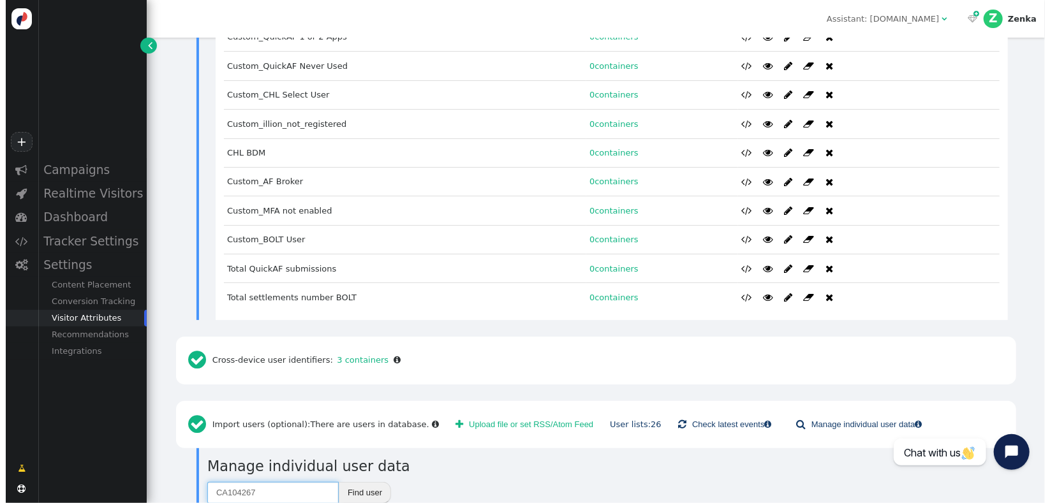
scroll to position [0, 0]
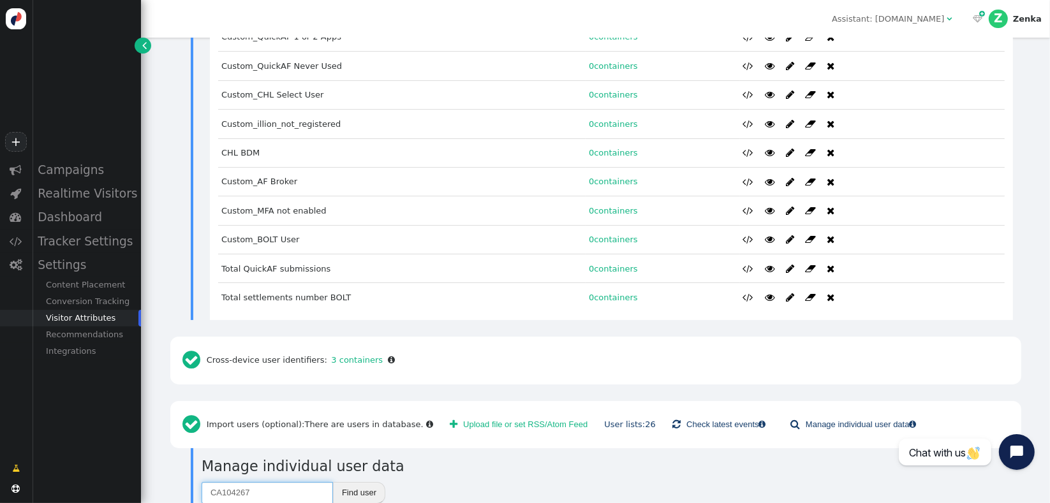
type input "CA104267"
click at [357, 482] on button "Find user" at bounding box center [359, 493] width 52 height 22
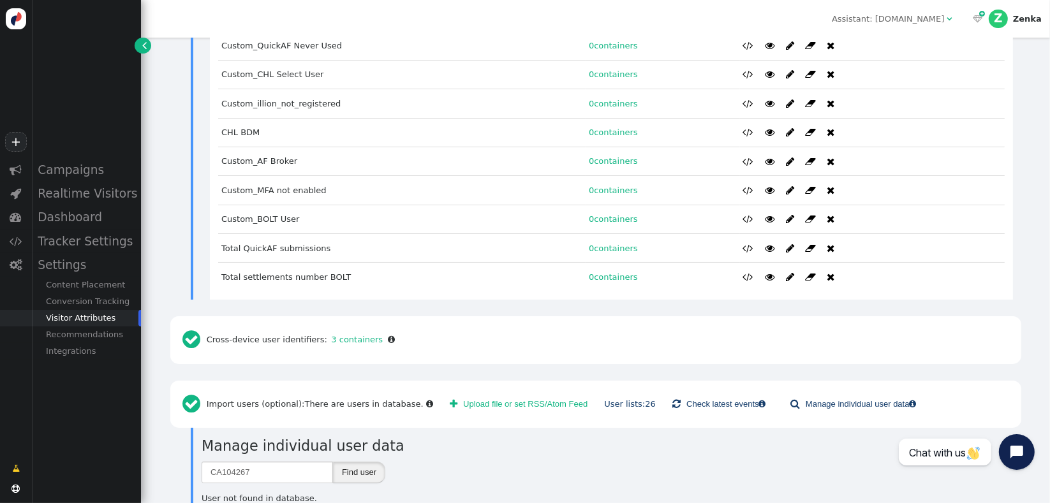
click at [352, 462] on button "Find user" at bounding box center [359, 473] width 52 height 22
click at [664, 394] on link " Check latest events " at bounding box center [719, 405] width 110 height 22
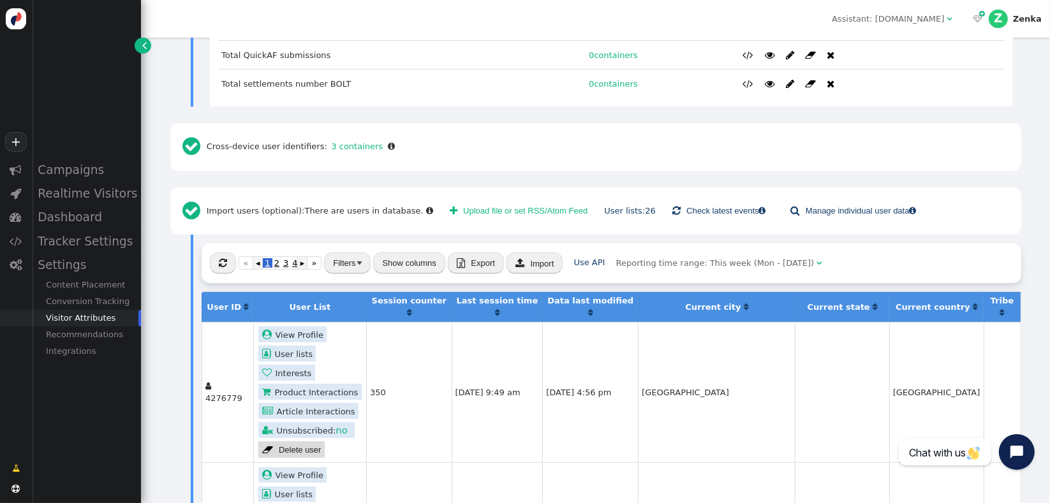
scroll to position [897, 0]
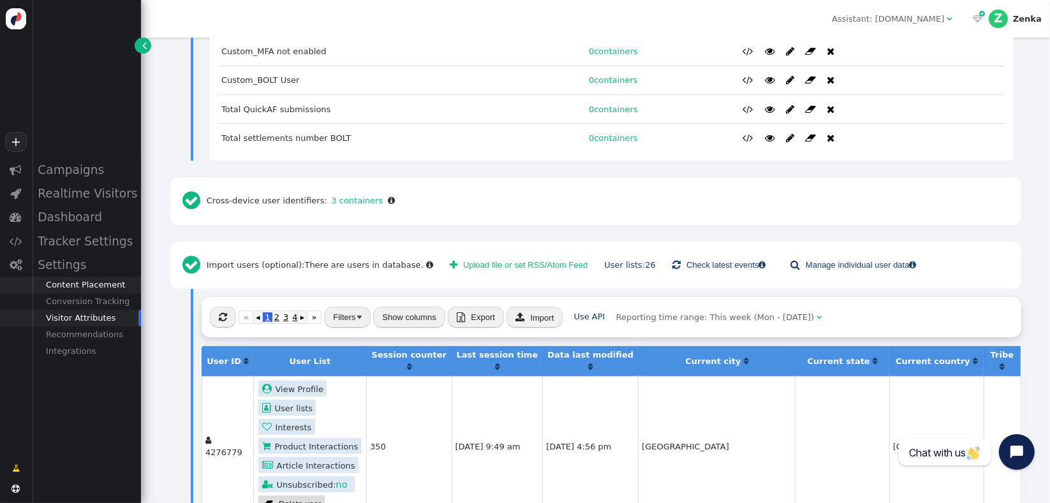
click at [74, 287] on div "Content Placement" at bounding box center [86, 285] width 109 height 17
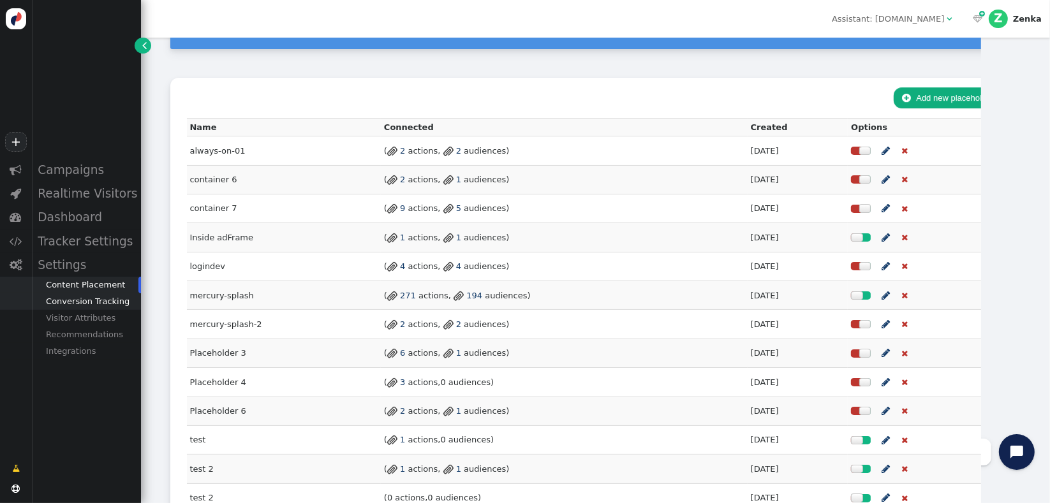
click at [78, 303] on div "Conversion Tracking" at bounding box center [86, 302] width 109 height 17
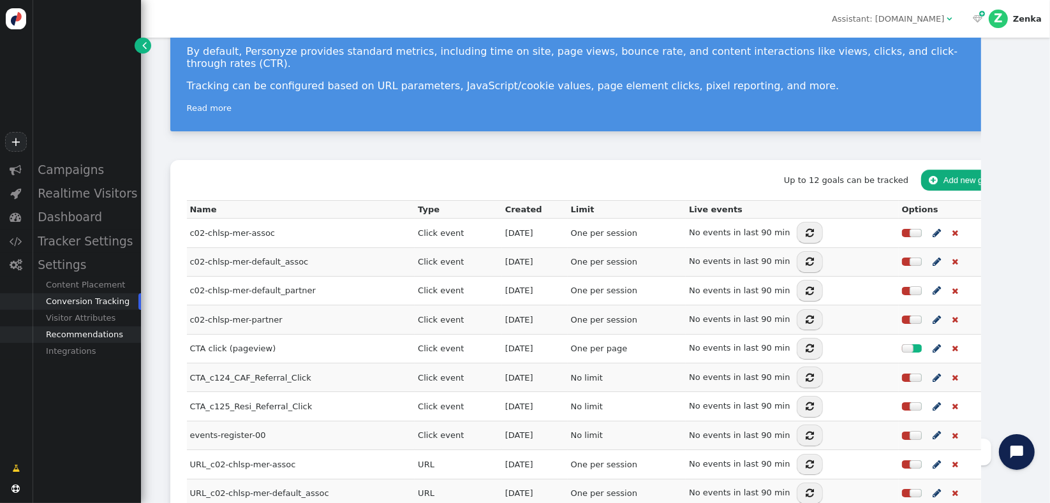
scroll to position [99, 0]
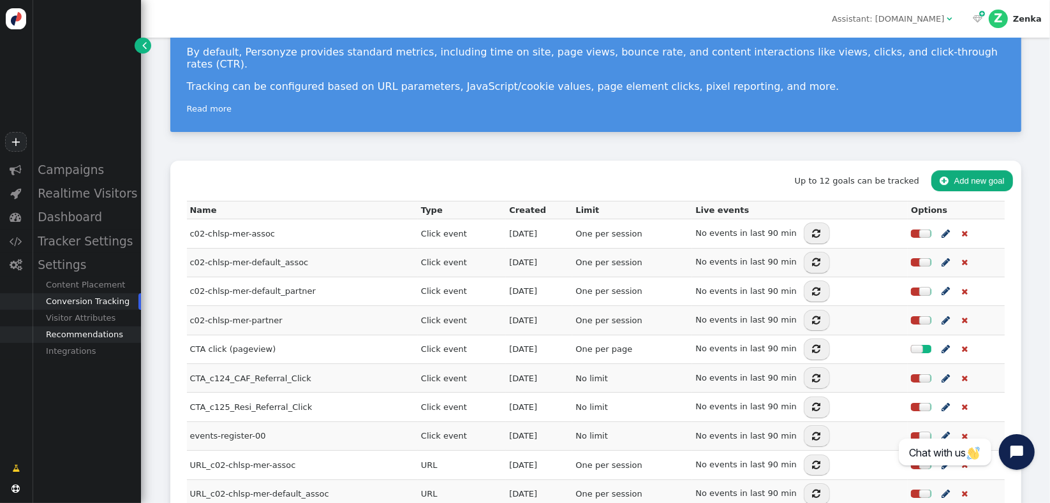
click at [77, 336] on div "Recommendations" at bounding box center [86, 335] width 109 height 17
click at [75, 355] on div "Product Catalog" at bounding box center [86, 351] width 109 height 17
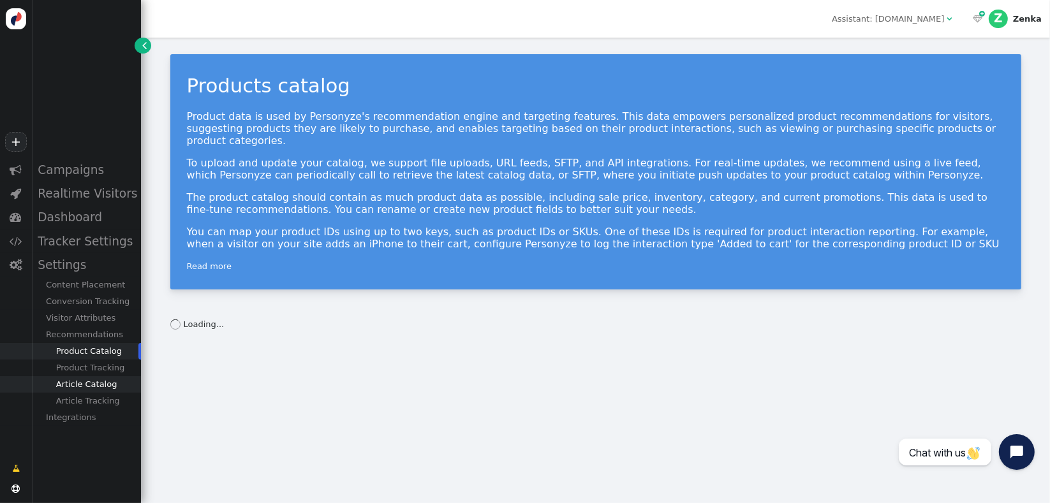
click at [84, 384] on div "Article Catalog" at bounding box center [86, 384] width 109 height 17
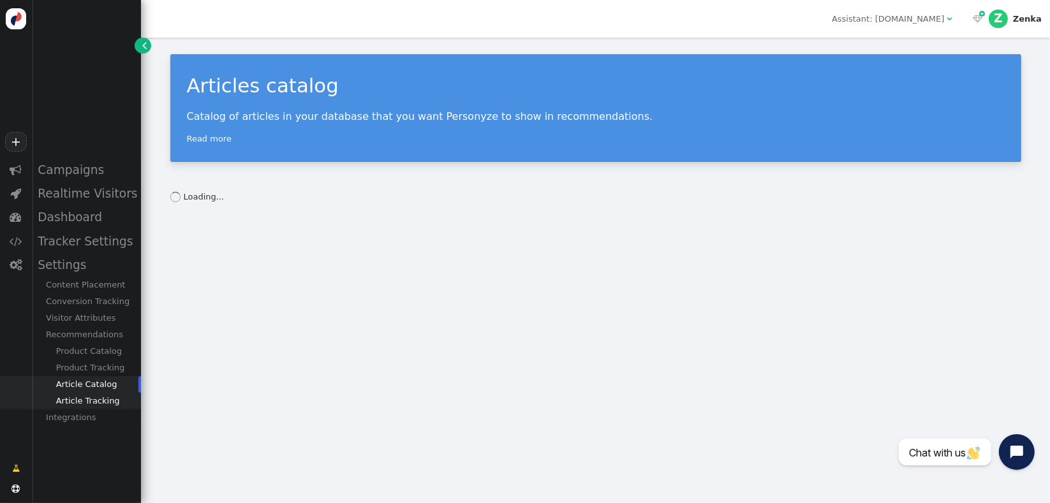
click at [83, 404] on div "Article Tracking" at bounding box center [86, 401] width 109 height 17
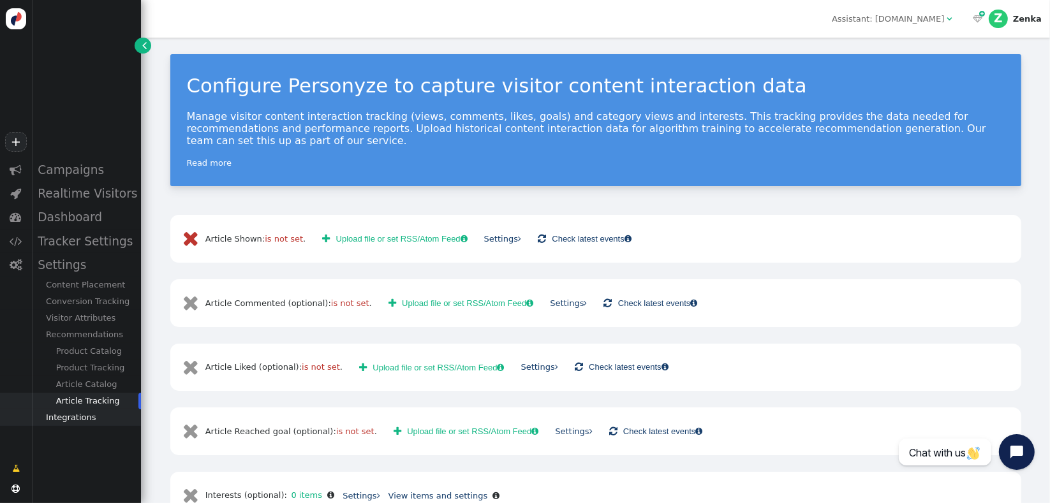
click at [68, 426] on div "Integrations" at bounding box center [86, 418] width 109 height 17
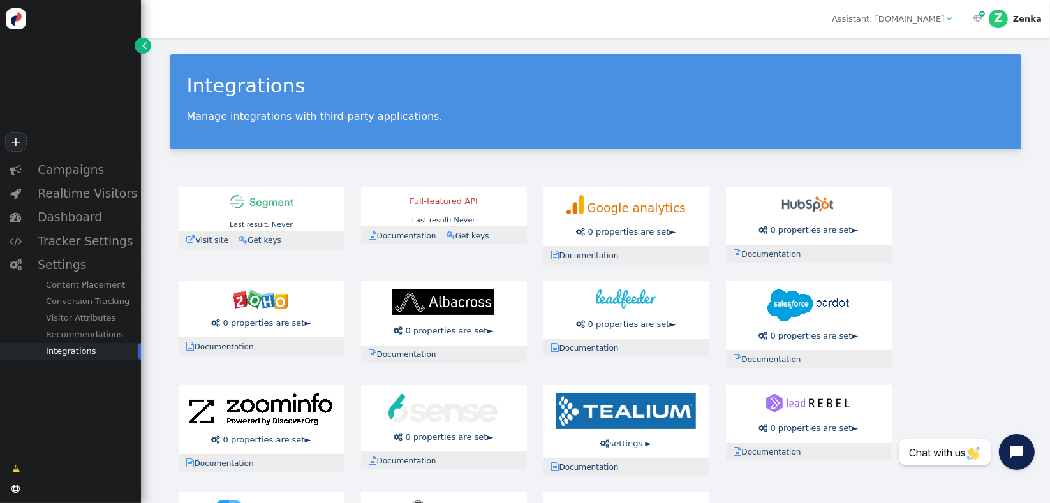
click at [276, 200] on img at bounding box center [262, 201] width 64 height 13
click at [658, 235] on span "0 properties are set" at bounding box center [629, 232] width 82 height 10
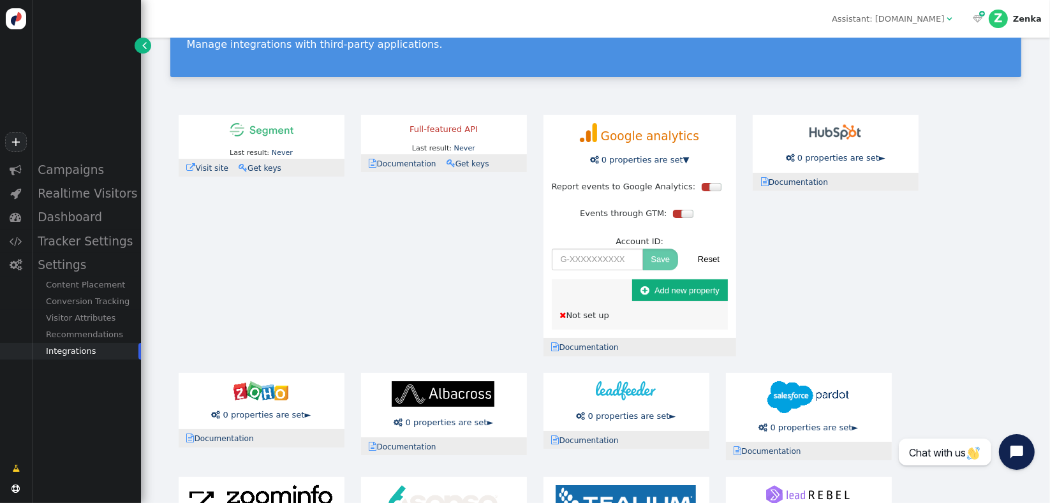
scroll to position [66, 0]
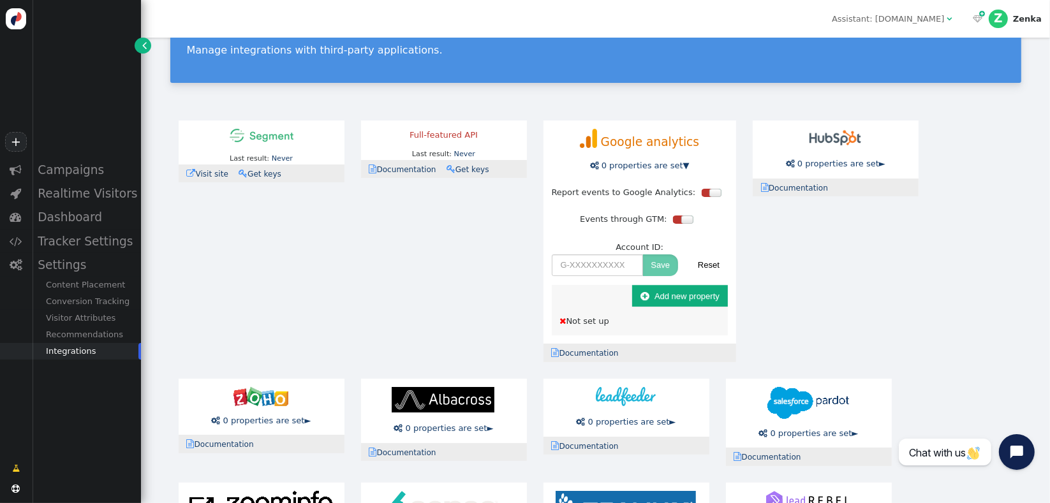
click at [667, 291] on button " Add new property" at bounding box center [680, 296] width 96 height 22
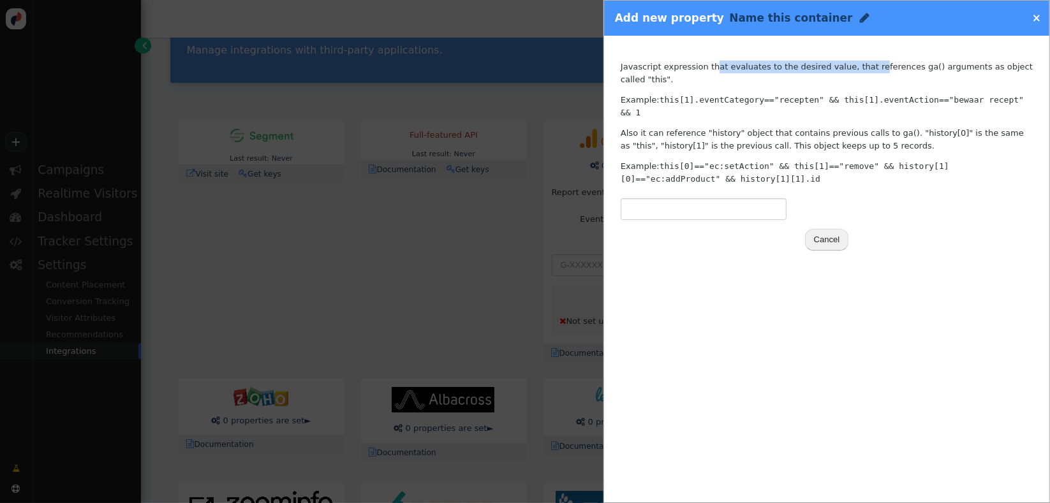
drag, startPoint x: 704, startPoint y: 73, endPoint x: 863, endPoint y: 75, distance: 158.3
click at [863, 75] on div "Javascript expression that evaluates to the desired value, that references ga()…" at bounding box center [827, 123] width 412 height 124
click at [888, 78] on div "Javascript expression that evaluates to the desired value, that references ga()…" at bounding box center [827, 123] width 412 height 124
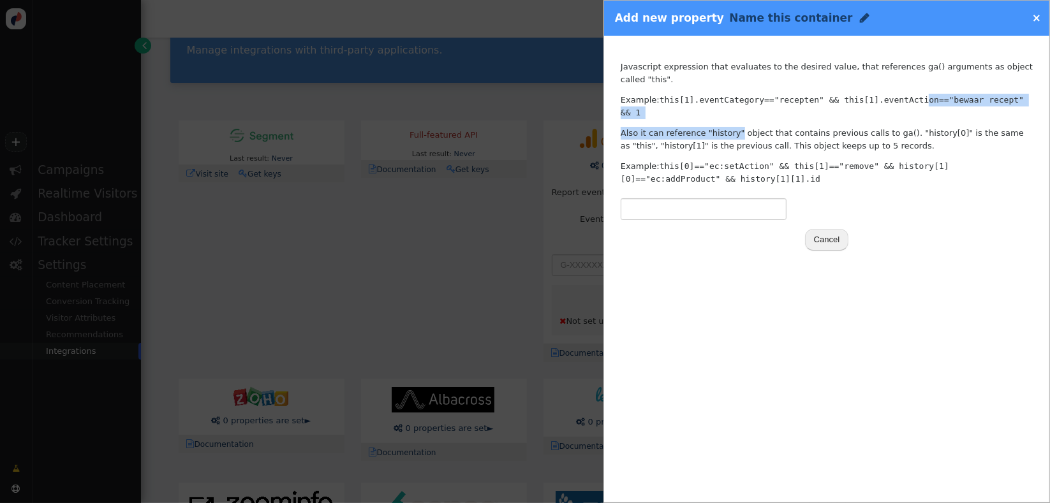
drag, startPoint x: 882, startPoint y: 96, endPoint x: 730, endPoint y: 114, distance: 152.9
click at [724, 100] on div "Javascript expression that evaluates to the desired value, that references ga()…" at bounding box center [827, 123] width 412 height 124
drag, startPoint x: 767, startPoint y: 127, endPoint x: 780, endPoint y: 133, distance: 14.8
click at [773, 131] on div "Javascript expression that evaluates to the desired value, that references ga()…" at bounding box center [827, 123] width 412 height 124
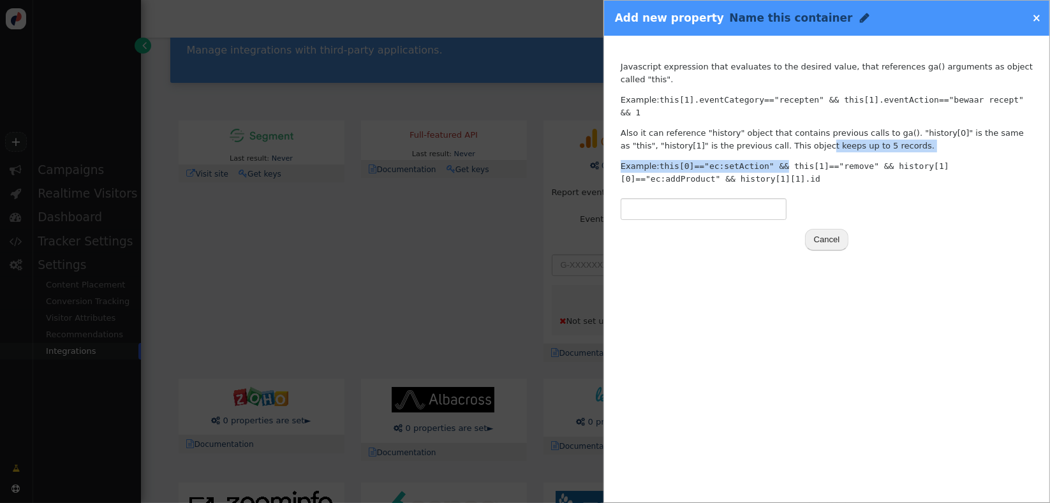
click at [821, 229] on button "Cancel" at bounding box center [826, 240] width 43 height 22
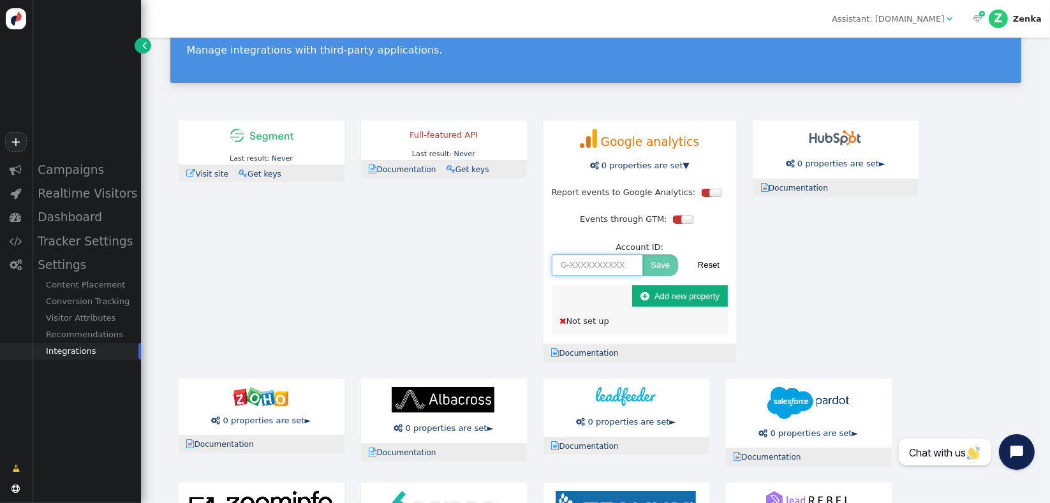
click at [599, 273] on input "text" at bounding box center [597, 266] width 91 height 22
paste input "G-60585XBFEN"
type input "G-60585XBFEN"
click at [657, 263] on button "Save" at bounding box center [661, 266] width 36 height 22
drag, startPoint x: 691, startPoint y: 260, endPoint x: 590, endPoint y: 47, distance: 235.8
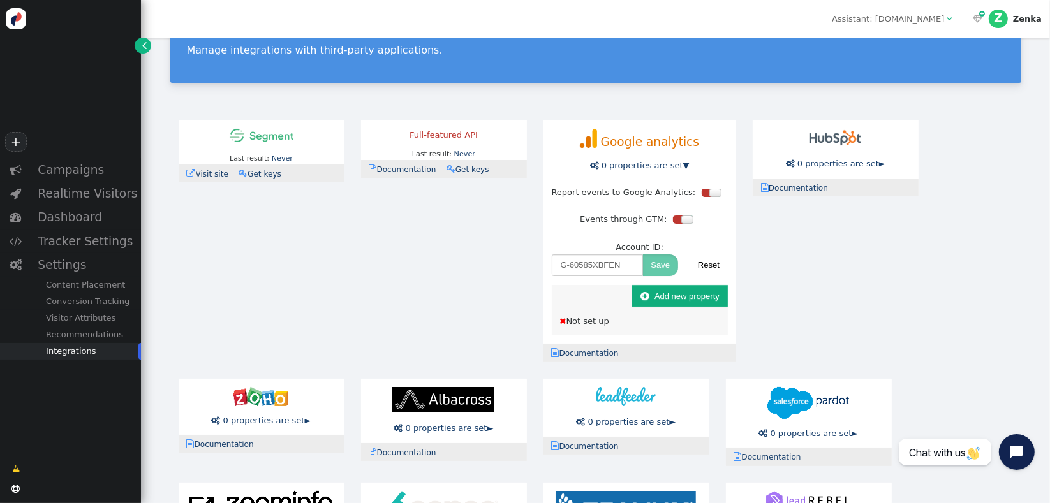
click at [691, 260] on button "Reset" at bounding box center [709, 266] width 38 height 22
